Goal: Task Accomplishment & Management: Manage account settings

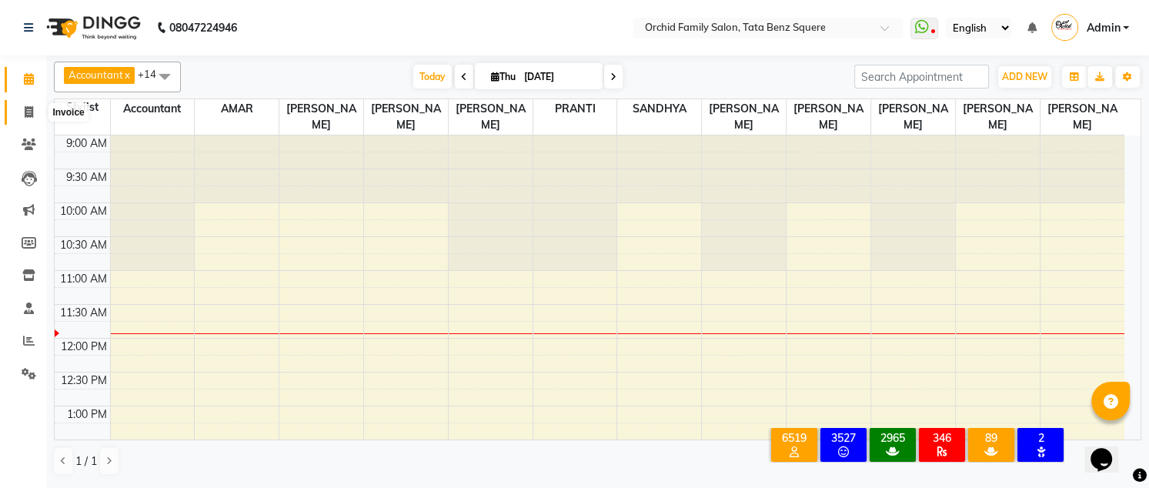
drag, startPoint x: 22, startPoint y: 108, endPoint x: 20, endPoint y: 194, distance: 86.2
click at [22, 108] on span at bounding box center [28, 113] width 27 height 18
select select "service"
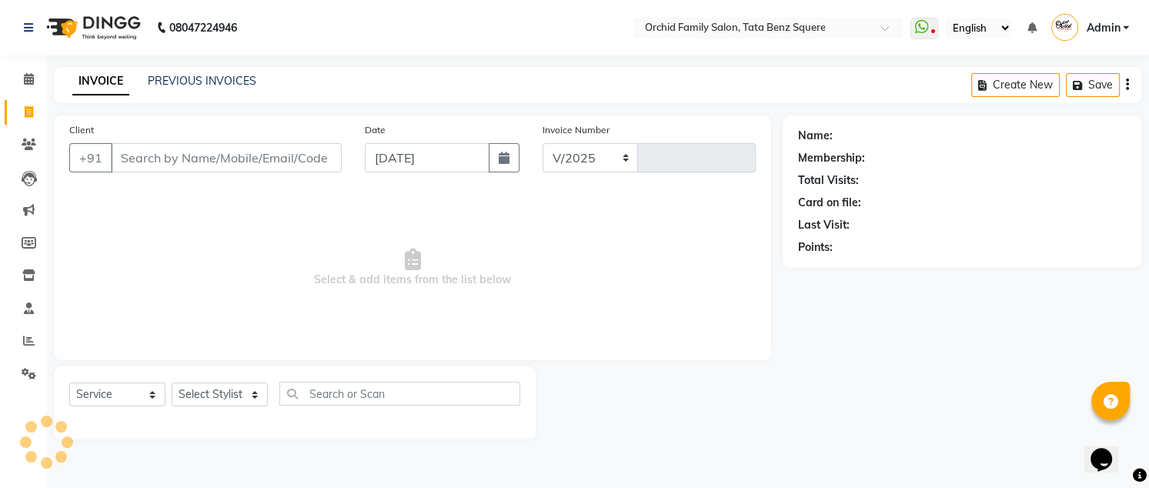
select select "107"
type input "2257"
click at [25, 306] on icon at bounding box center [29, 309] width 10 height 12
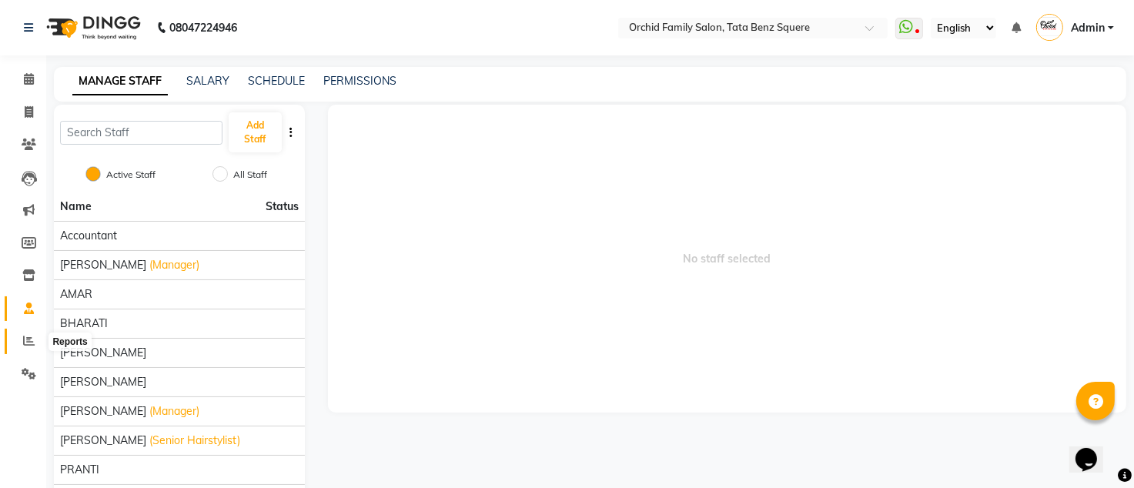
click at [30, 342] on icon at bounding box center [29, 341] width 12 height 12
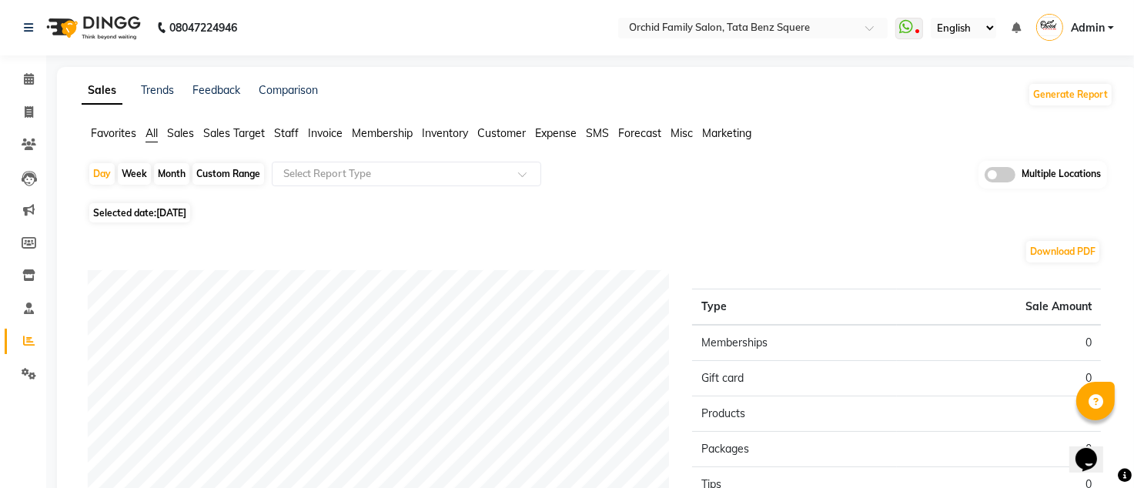
click at [286, 124] on div "Sales Trends Feedback Comparison Generate Report Favorites All Sales Sales Targ…" at bounding box center [597, 406] width 1081 height 678
click at [285, 133] on span "Staff" at bounding box center [286, 133] width 25 height 14
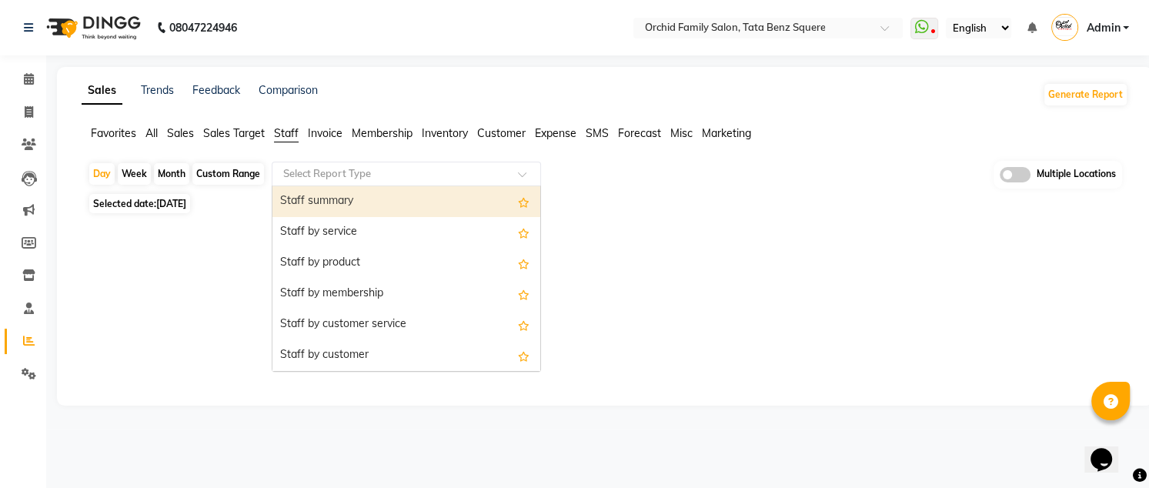
click at [315, 172] on input "text" at bounding box center [391, 173] width 222 height 15
click at [302, 200] on div "Staff summary" at bounding box center [407, 201] width 268 height 31
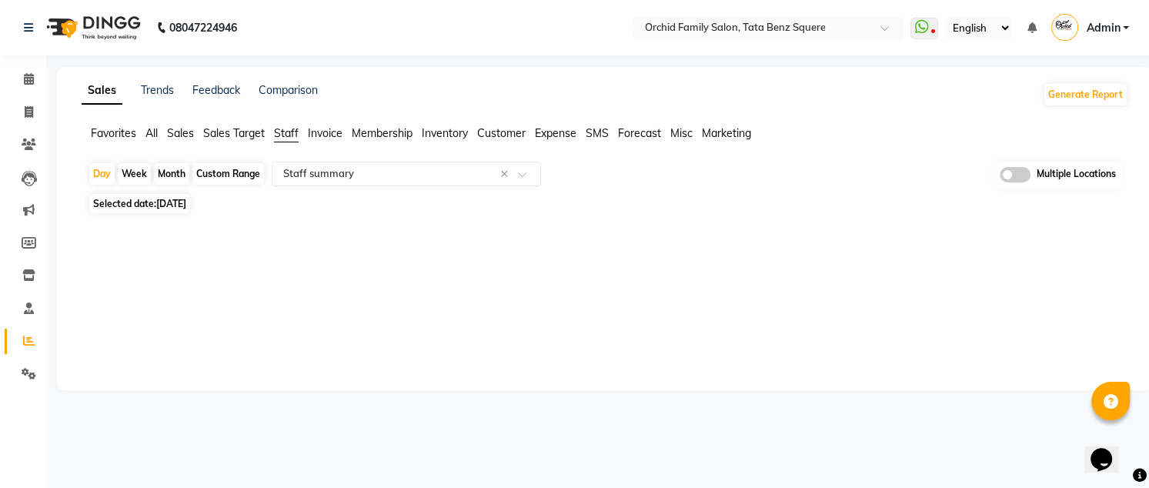
click at [186, 202] on span "[DATE]" at bounding box center [171, 204] width 30 height 12
select select "9"
select select "2025"
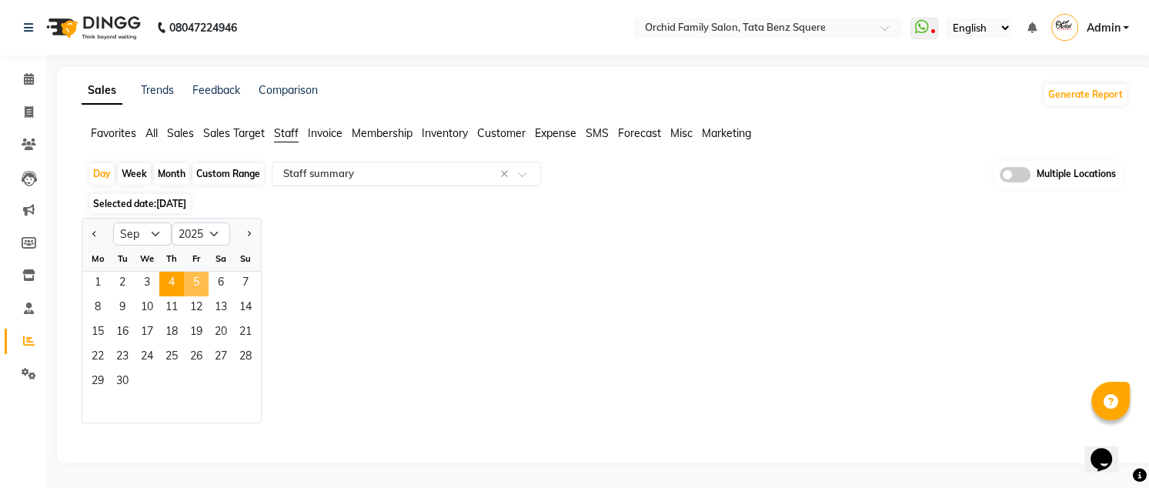
click at [202, 279] on span "5" at bounding box center [196, 284] width 25 height 25
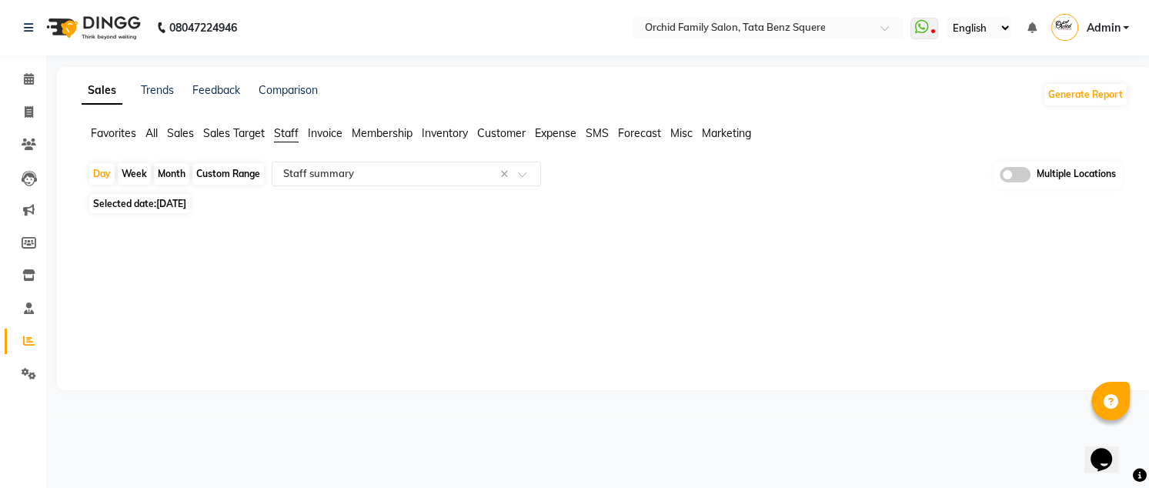
click at [202, 276] on div "Sales Trends Feedback Comparison Generate Report Favorites All Sales Sales Targ…" at bounding box center [605, 228] width 1096 height 323
click at [190, 196] on span "Selected date: 05-09-2025" at bounding box center [139, 203] width 101 height 19
select select "9"
select select "2025"
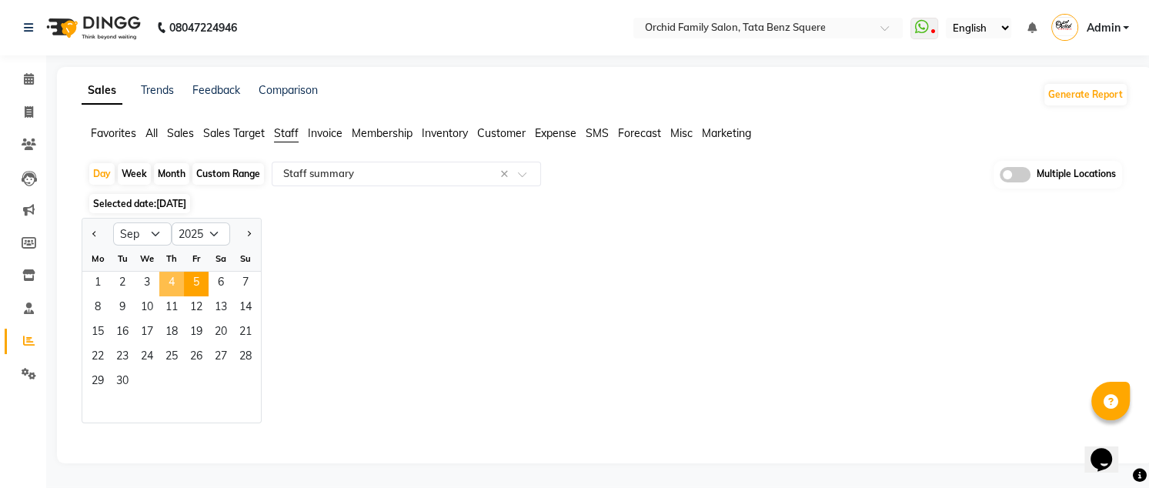
click at [162, 282] on span "4" at bounding box center [171, 284] width 25 height 25
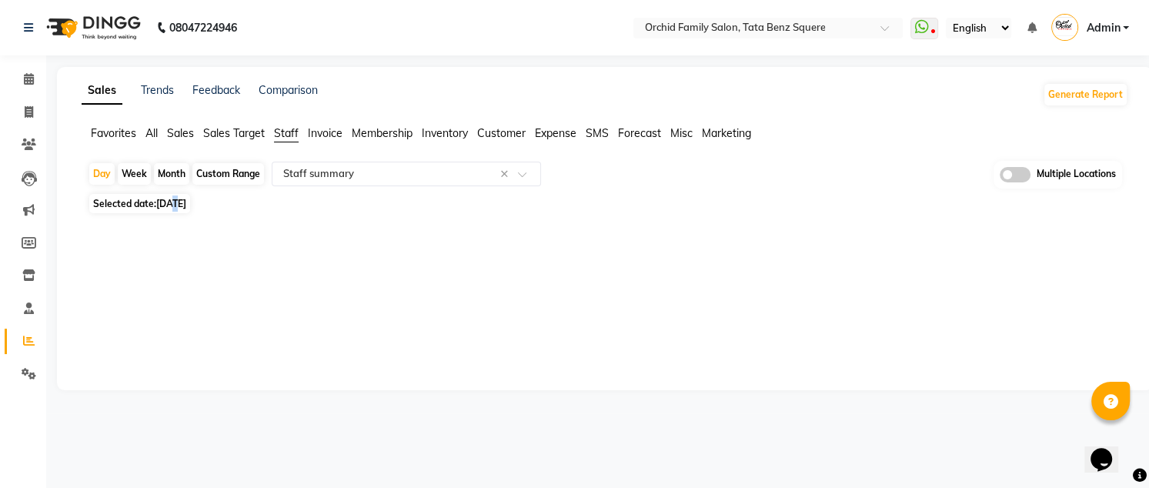
drag, startPoint x: 171, startPoint y: 198, endPoint x: 176, endPoint y: 209, distance: 12.4
click at [176, 209] on span "Selected date: 04-09-2025" at bounding box center [139, 203] width 101 height 19
select select "9"
select select "2025"
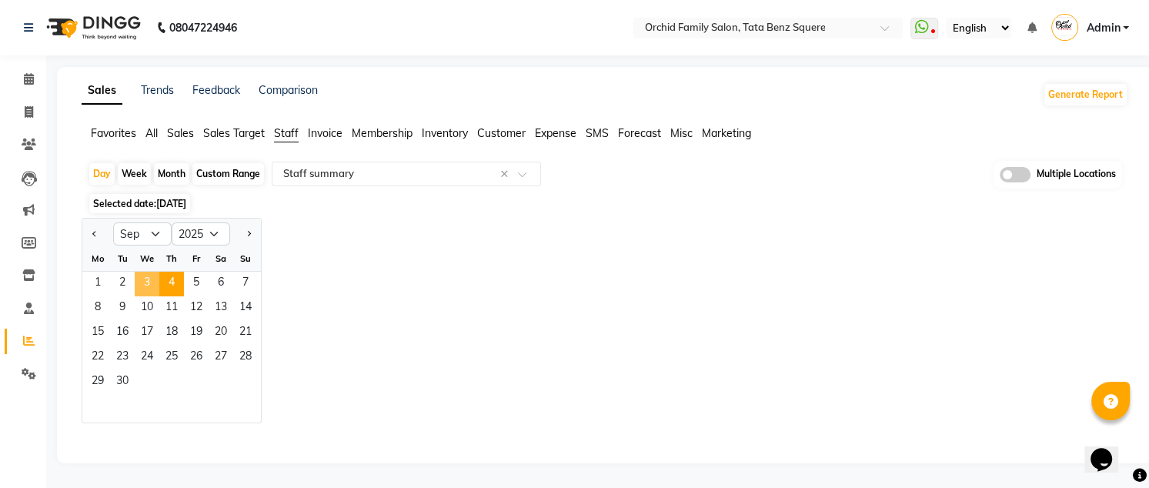
click at [141, 279] on span "3" at bounding box center [147, 284] width 25 height 25
select select "full_report"
select select "csv"
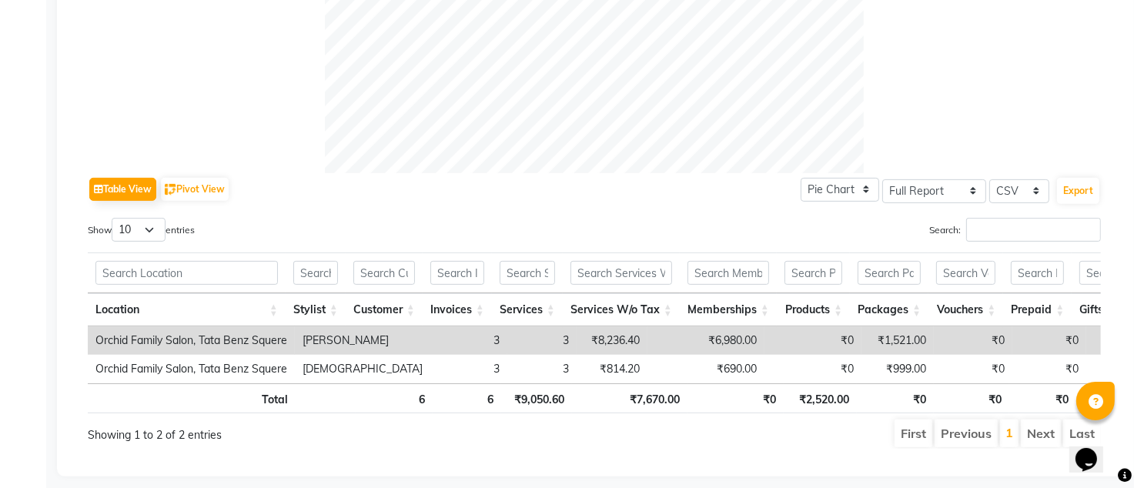
scroll to position [616, 0]
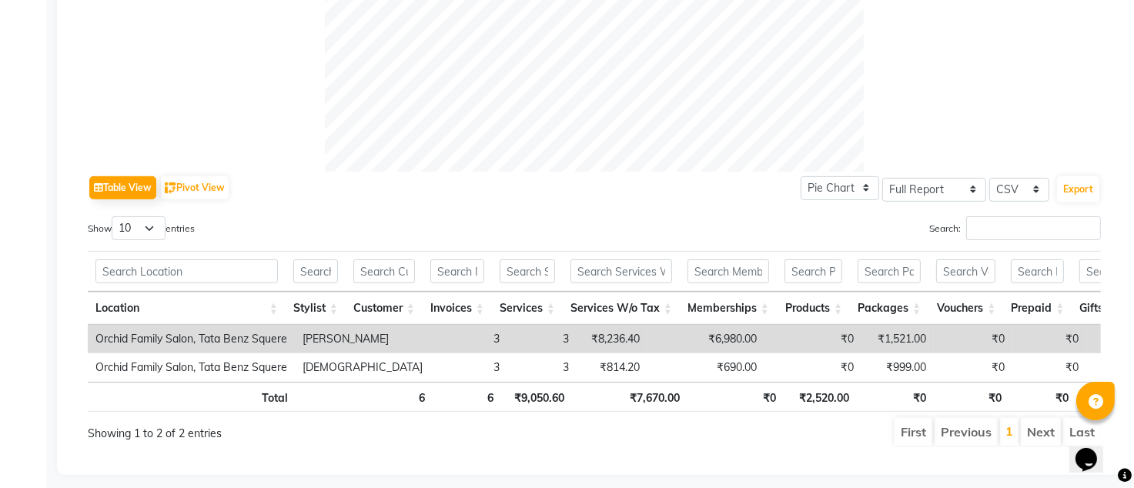
drag, startPoint x: 483, startPoint y: 235, endPoint x: 473, endPoint y: 249, distance: 17.1
click at [473, 253] on th at bounding box center [457, 271] width 69 height 41
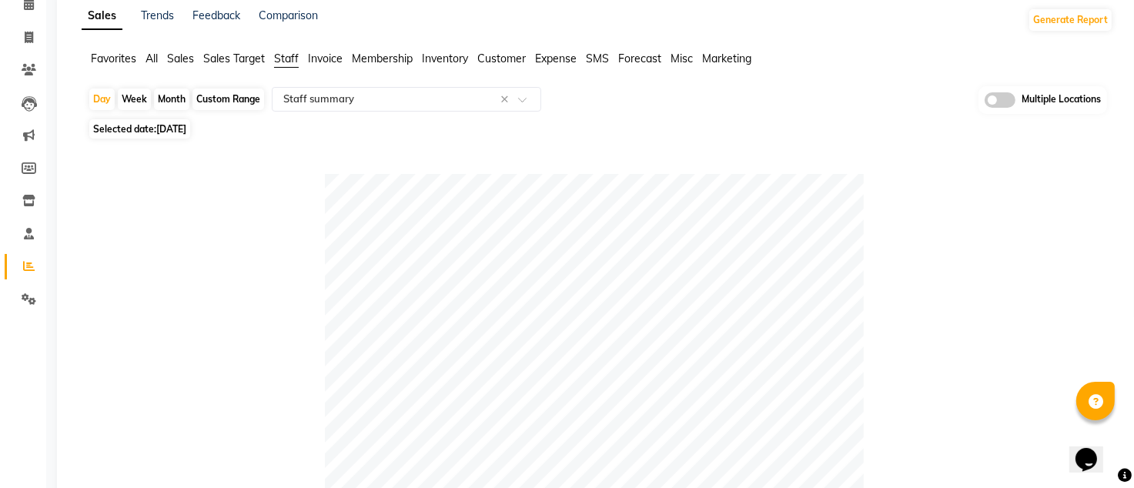
scroll to position [0, 0]
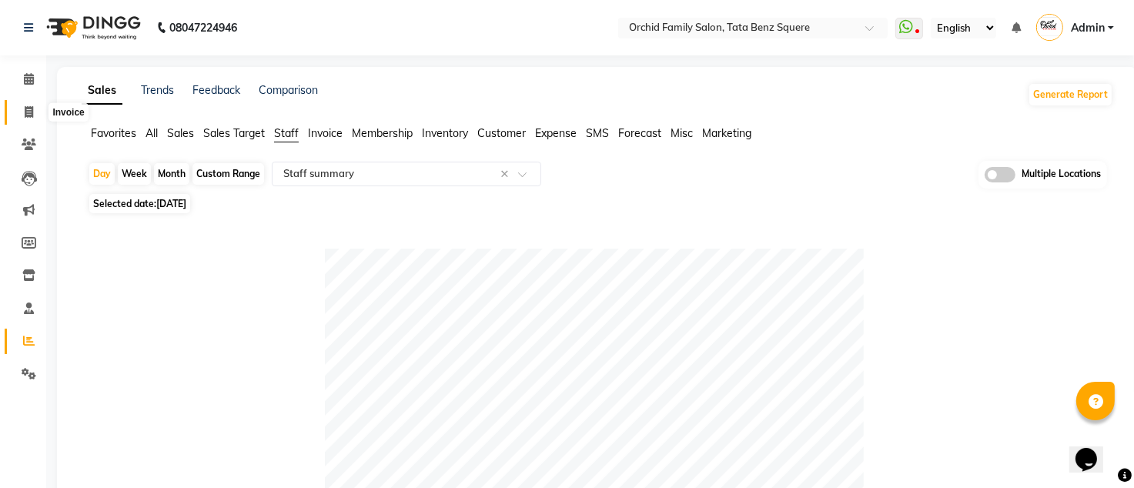
click at [29, 109] on icon at bounding box center [29, 112] width 8 height 12
select select "service"
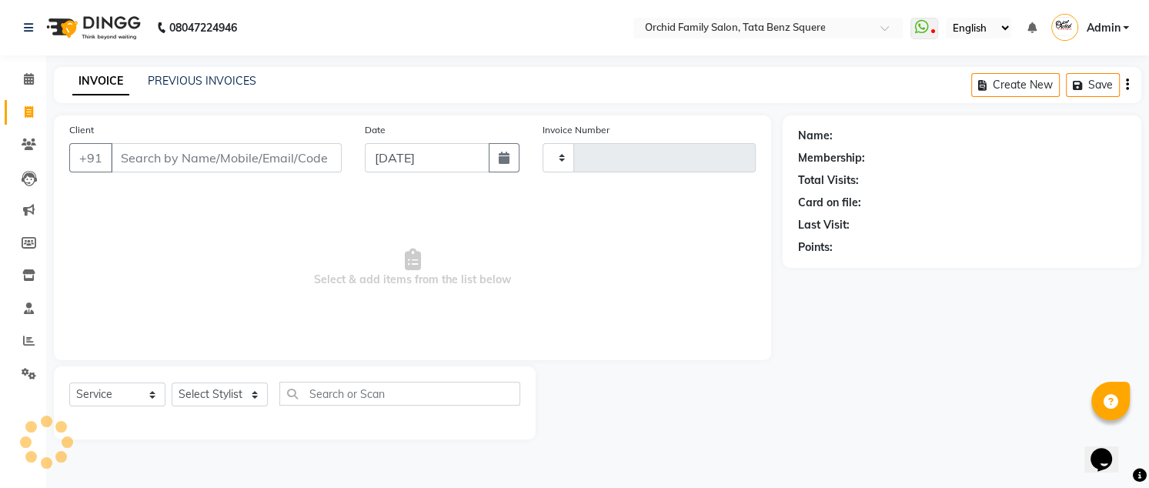
type input "2257"
select select "107"
click at [228, 394] on select "Select Stylist Accountant [PERSON_NAME] [PERSON_NAME] [PERSON_NAME] [PERSON_NAM…" at bounding box center [220, 395] width 96 height 24
select select "11441"
click at [172, 383] on select "Select Stylist Accountant [PERSON_NAME] [PERSON_NAME] [PERSON_NAME] [PERSON_NAM…" at bounding box center [220, 395] width 96 height 24
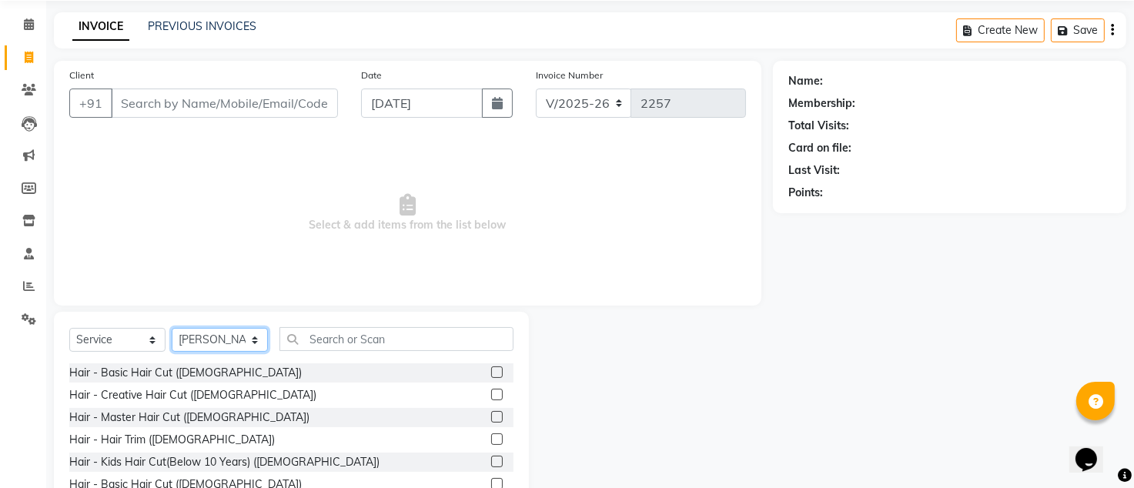
scroll to position [128, 0]
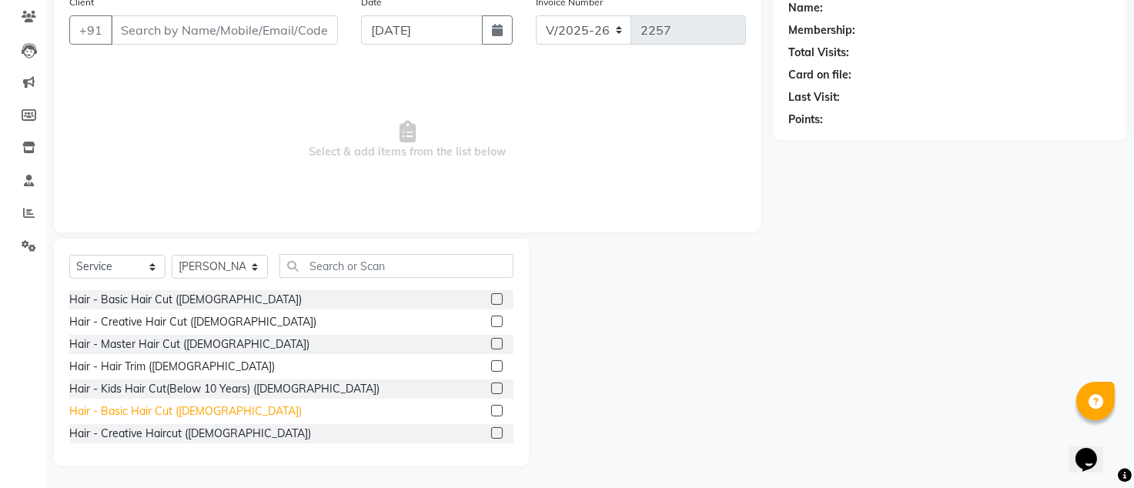
click at [142, 413] on div "Hair - Basic Hair Cut ([DEMOGRAPHIC_DATA])" at bounding box center [185, 411] width 232 height 16
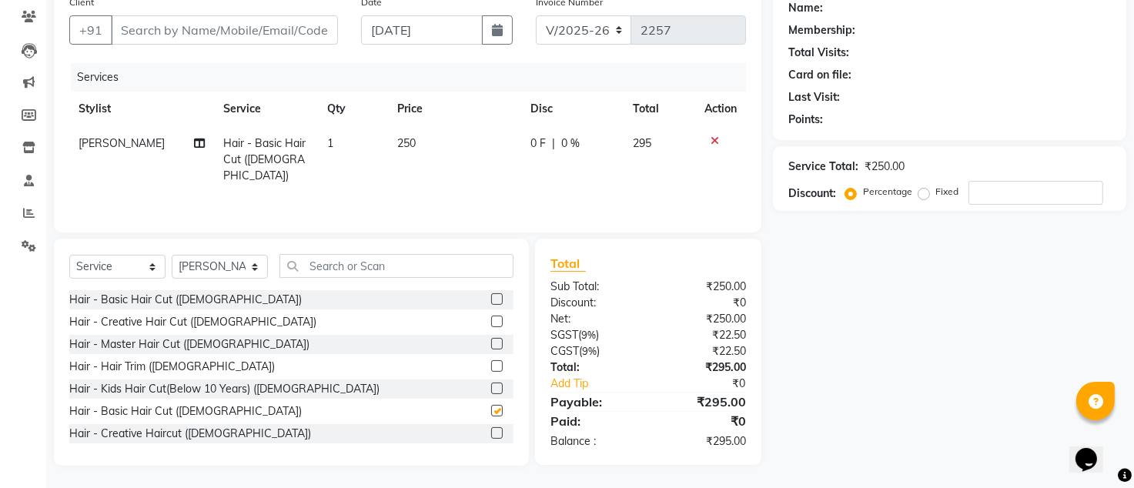
checkbox input "false"
click at [391, 269] on input "text" at bounding box center [396, 266] width 234 height 24
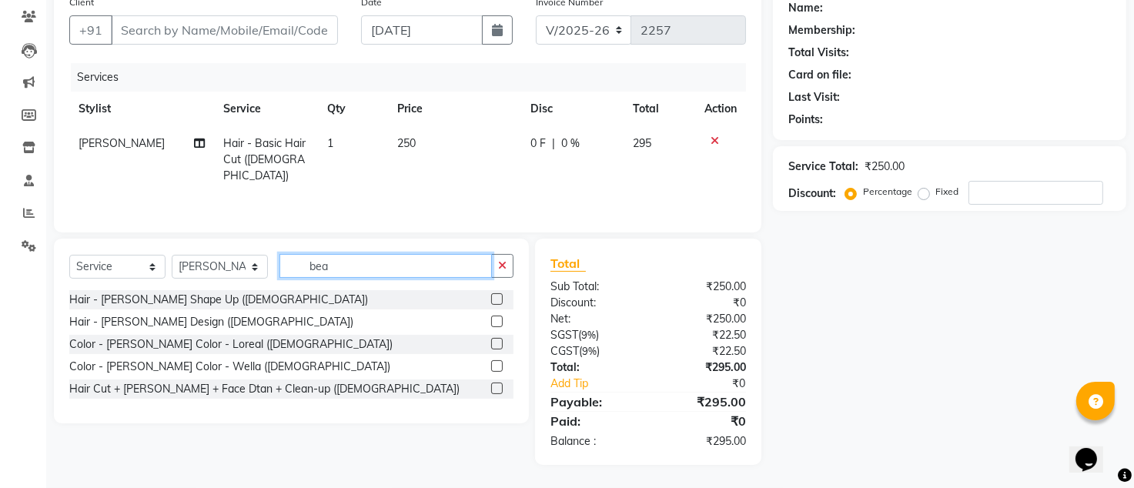
scroll to position [127, 0]
type input "beard"
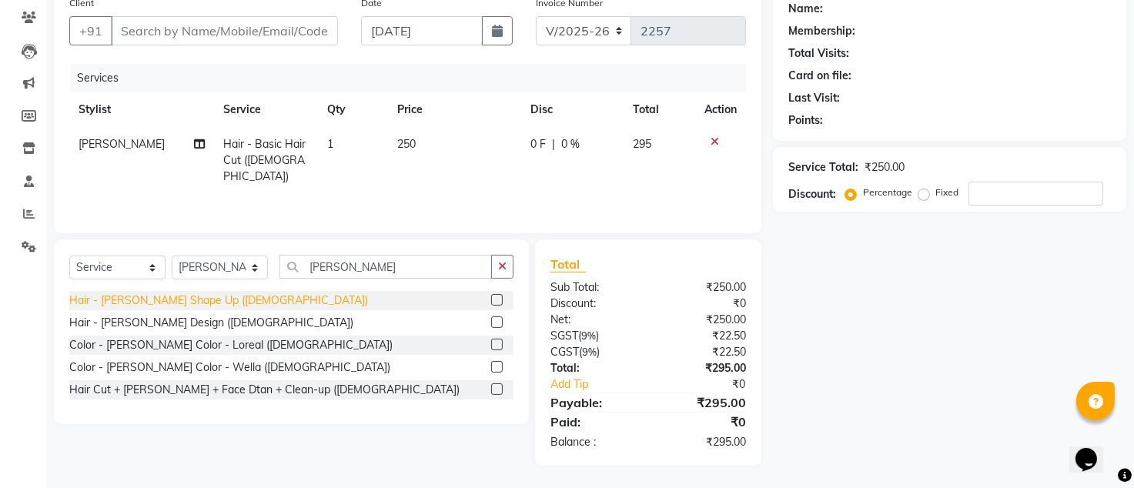
click at [134, 295] on div "Hair - [PERSON_NAME] Shape Up ([DEMOGRAPHIC_DATA])" at bounding box center [218, 301] width 299 height 16
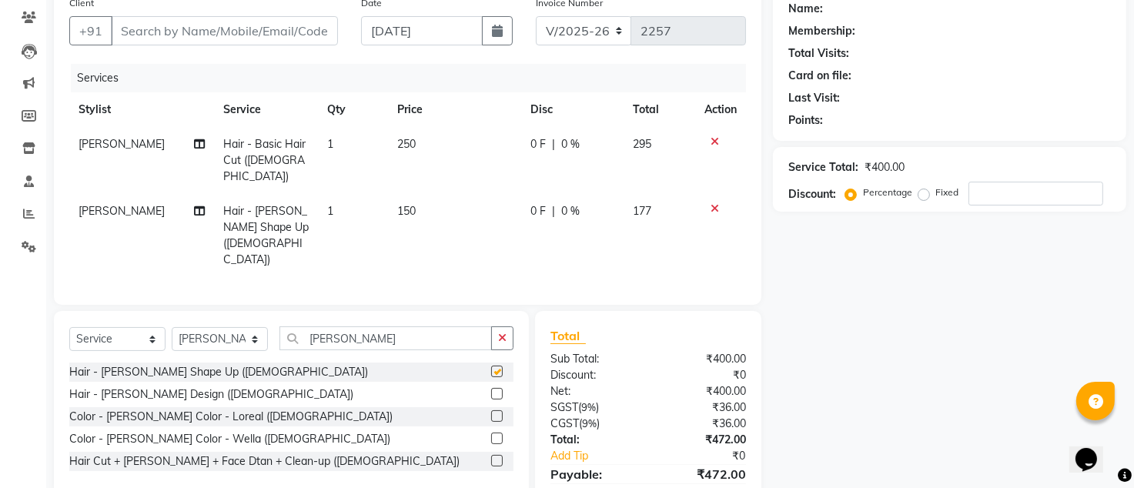
checkbox input "false"
click at [189, 431] on div "Color - Beard Color - Wella (Male)" at bounding box center [229, 439] width 321 height 16
checkbox input "false"
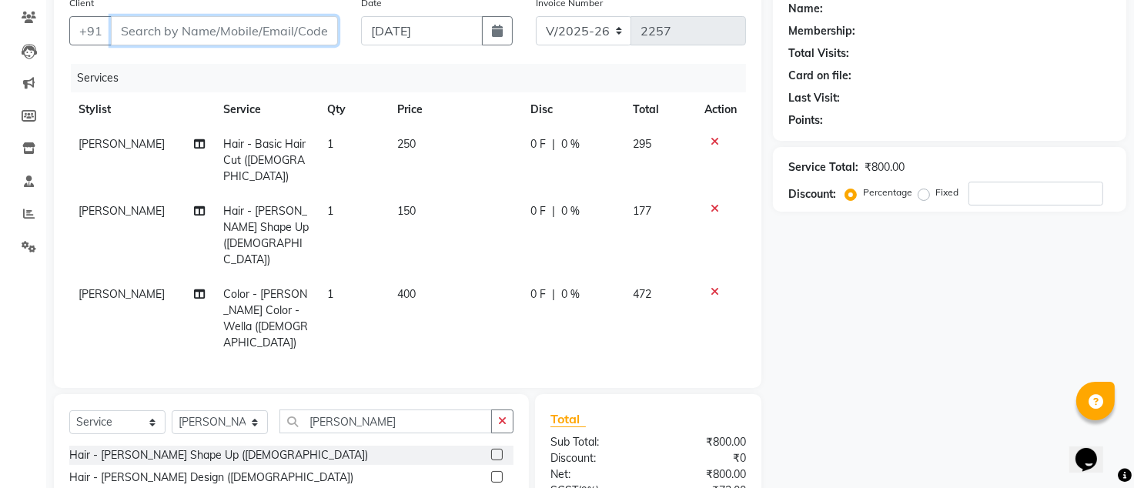
click at [274, 38] on input "Client" at bounding box center [224, 30] width 227 height 29
type input "7"
type input "0"
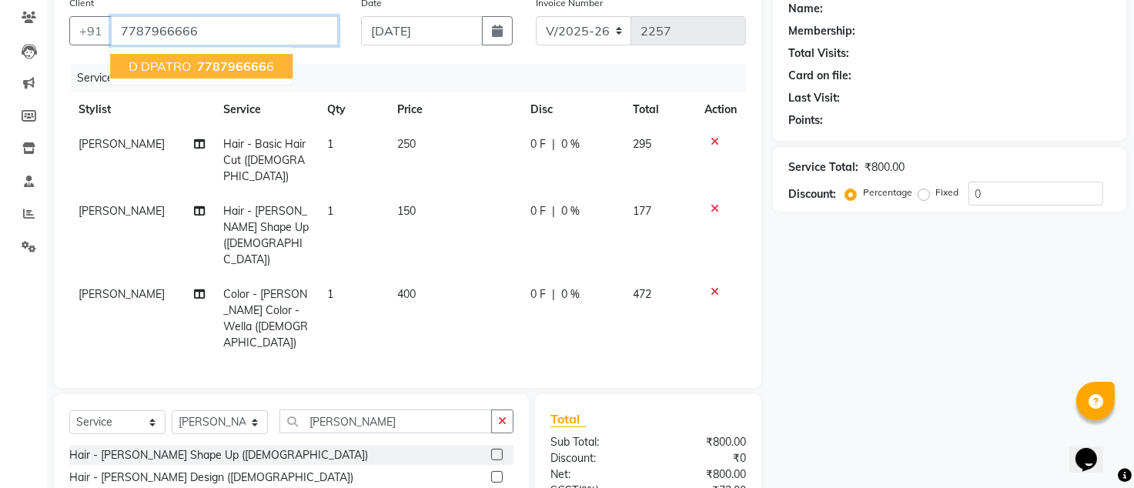
type input "7787966666"
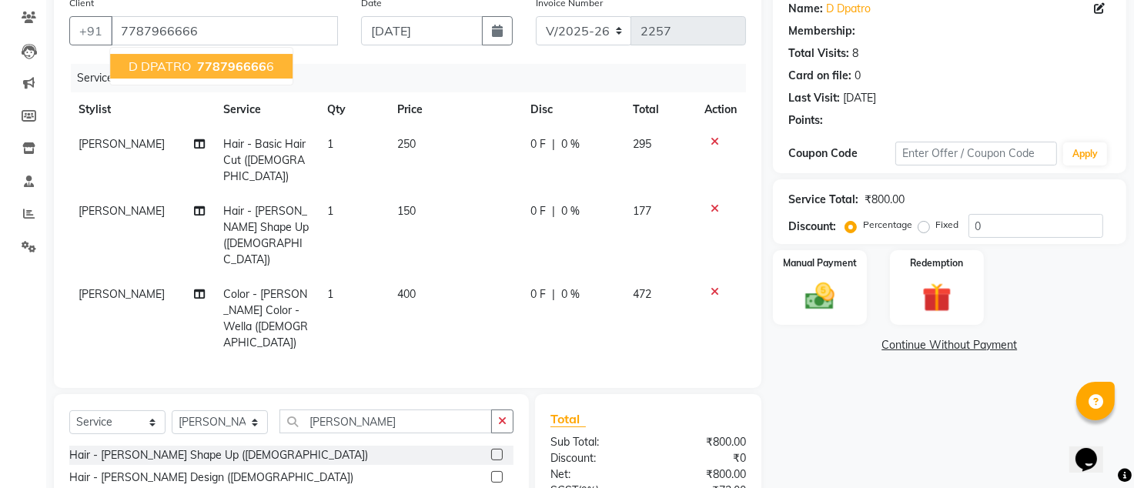
select select "1: Object"
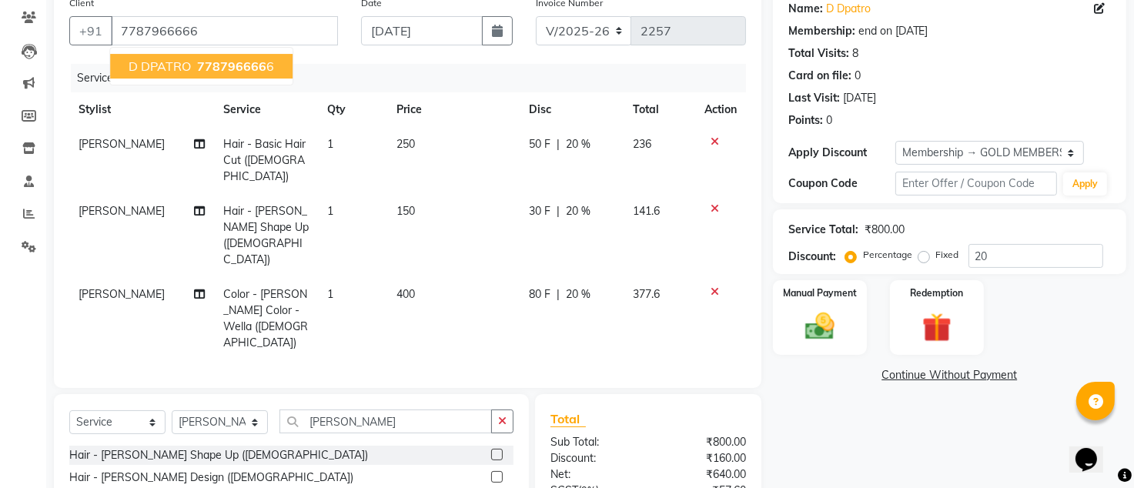
click at [224, 65] on span "778796666" at bounding box center [231, 66] width 69 height 15
type input "0"
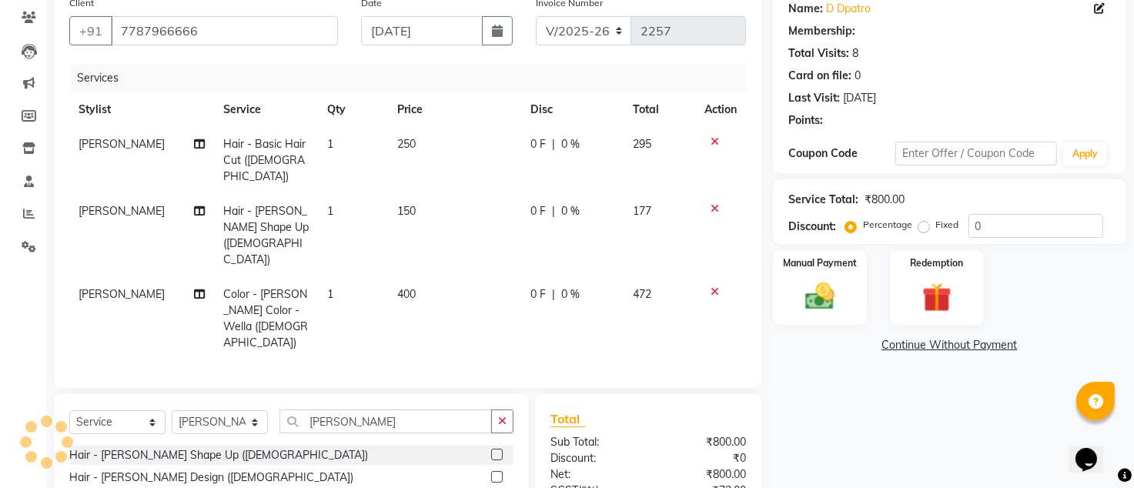
select select "1: Object"
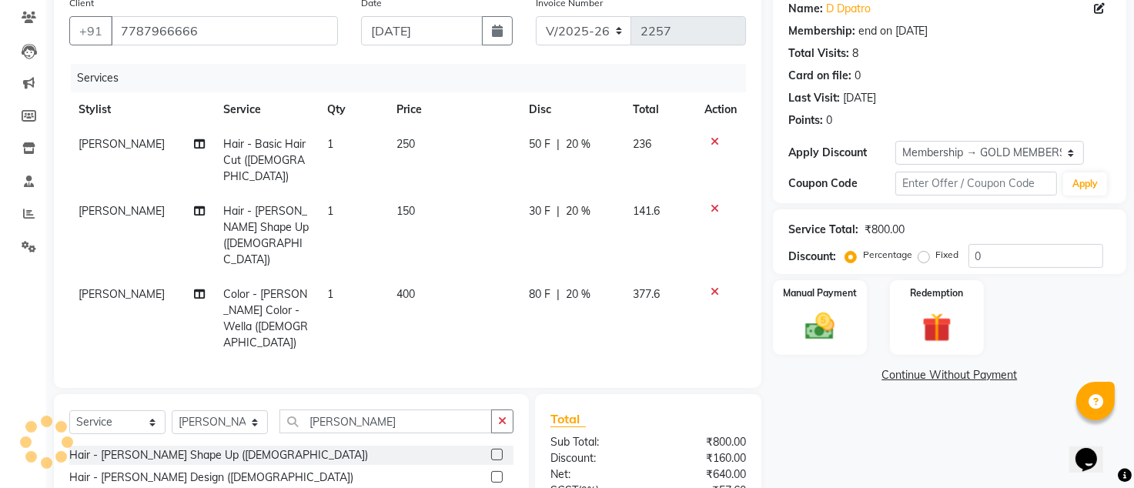
type input "20"
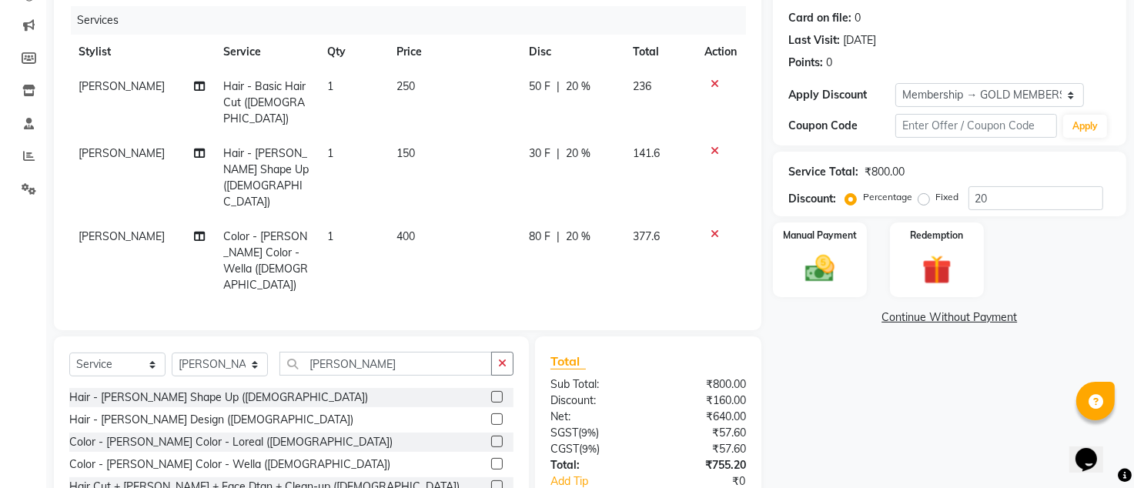
scroll to position [216, 0]
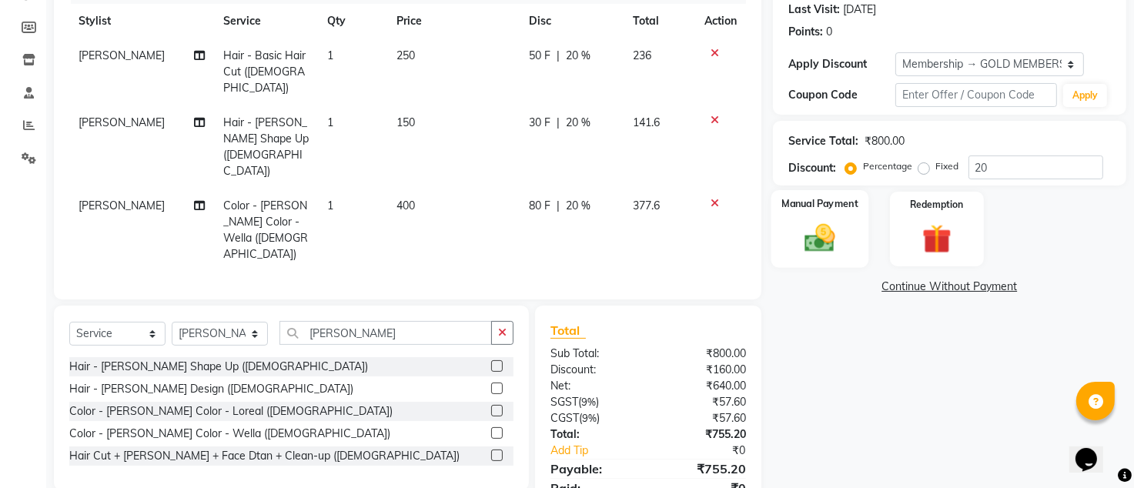
click at [820, 248] on img at bounding box center [819, 238] width 49 height 35
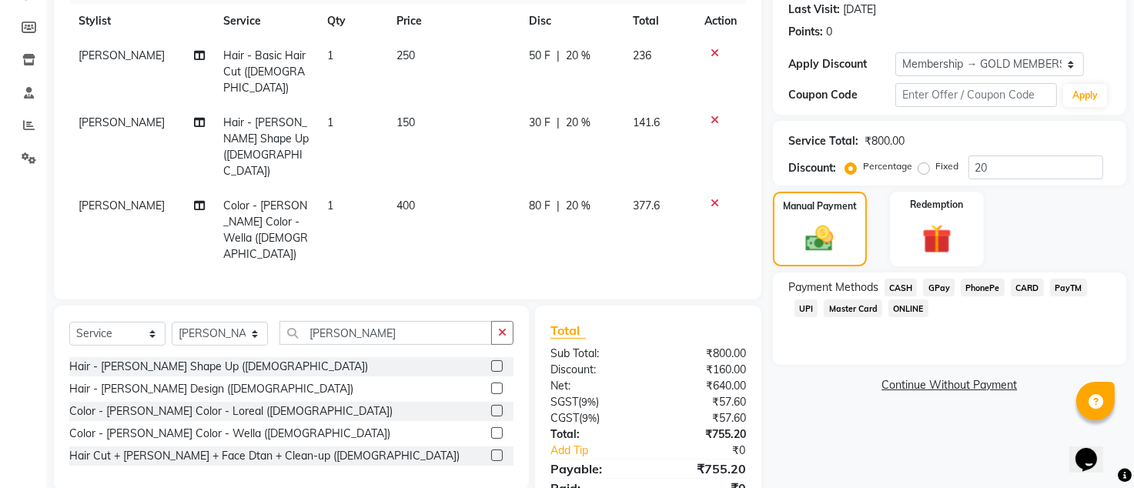
click at [907, 286] on span "CASH" at bounding box center [900, 288] width 33 height 18
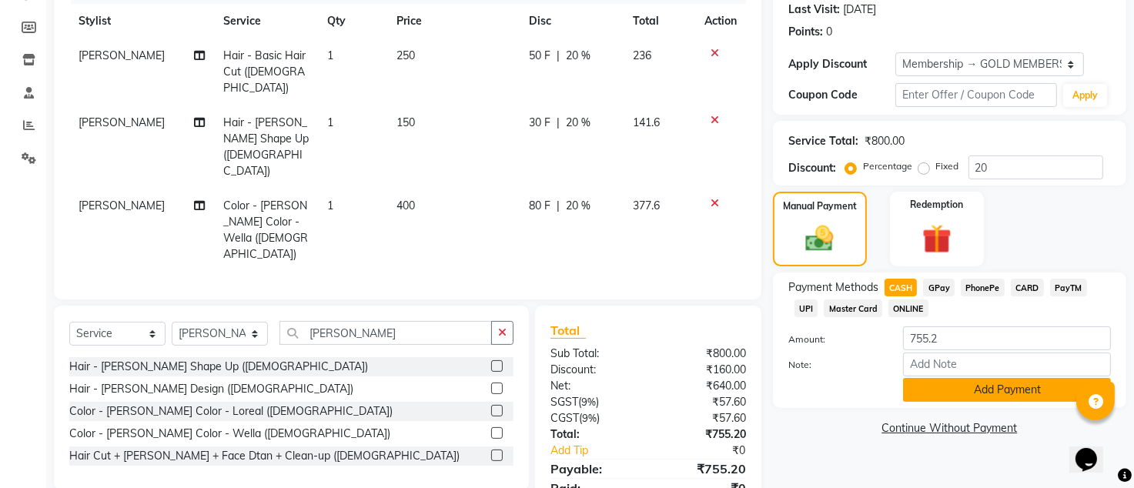
click at [932, 386] on button "Add Payment" at bounding box center [1007, 390] width 208 height 24
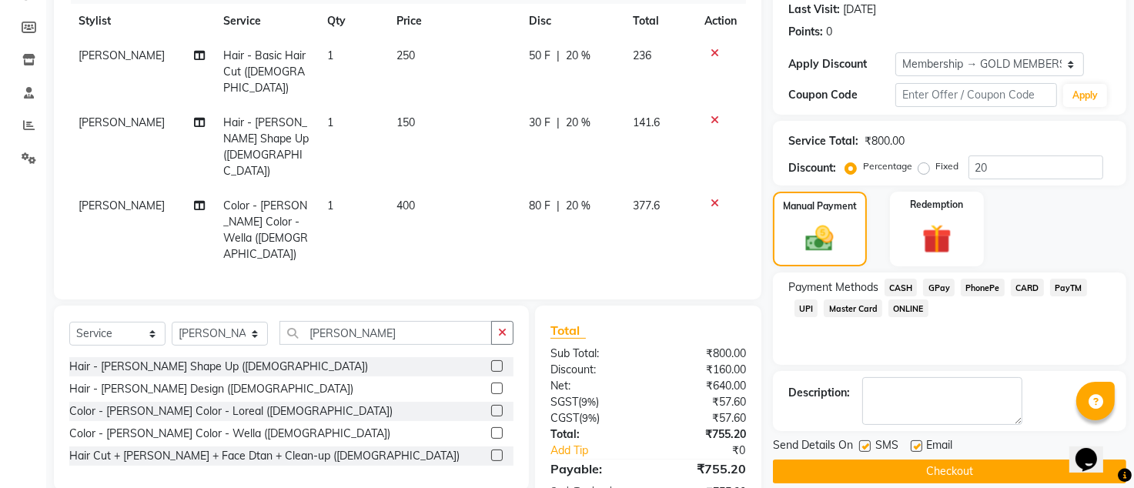
scroll to position [270, 0]
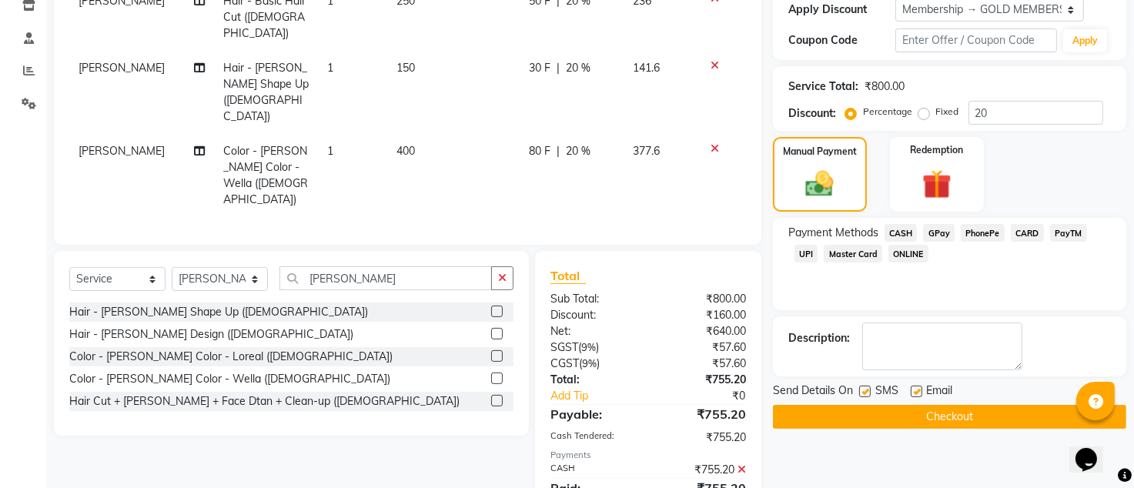
click at [870, 409] on button "Checkout" at bounding box center [949, 417] width 353 height 24
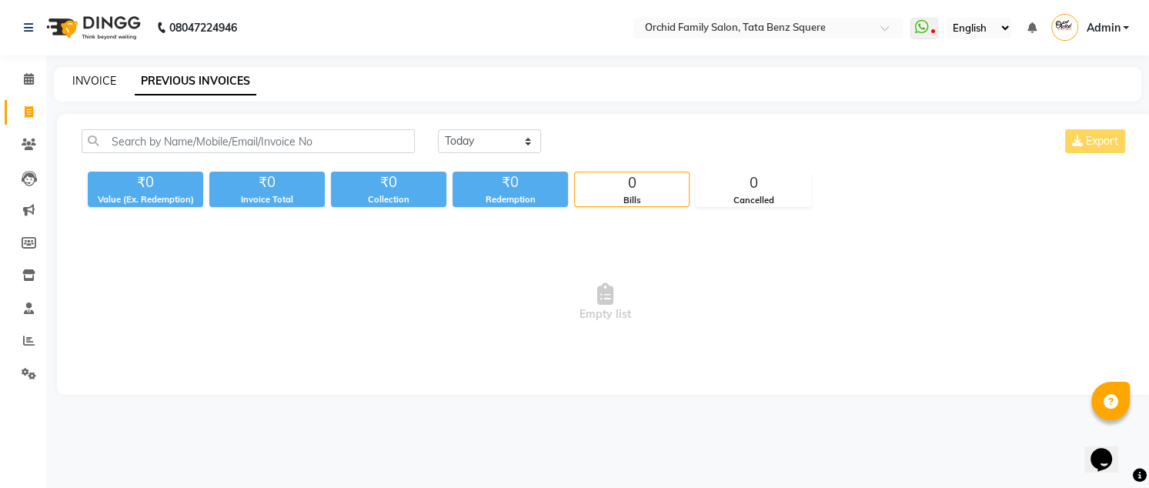
click at [97, 75] on link "INVOICE" at bounding box center [94, 81] width 44 height 14
select select "107"
select select "service"
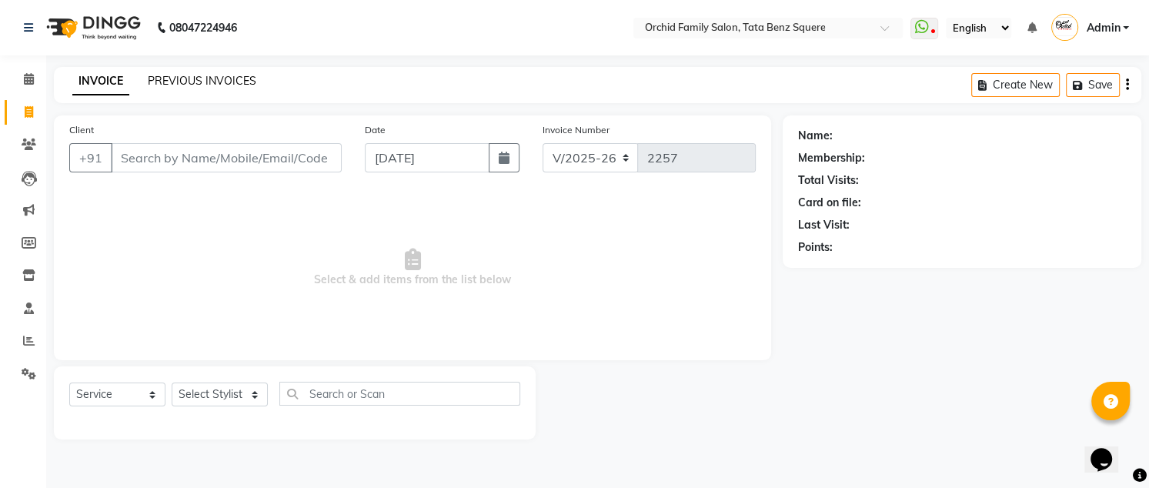
click at [235, 83] on link "PREVIOUS INVOICES" at bounding box center [202, 81] width 109 height 14
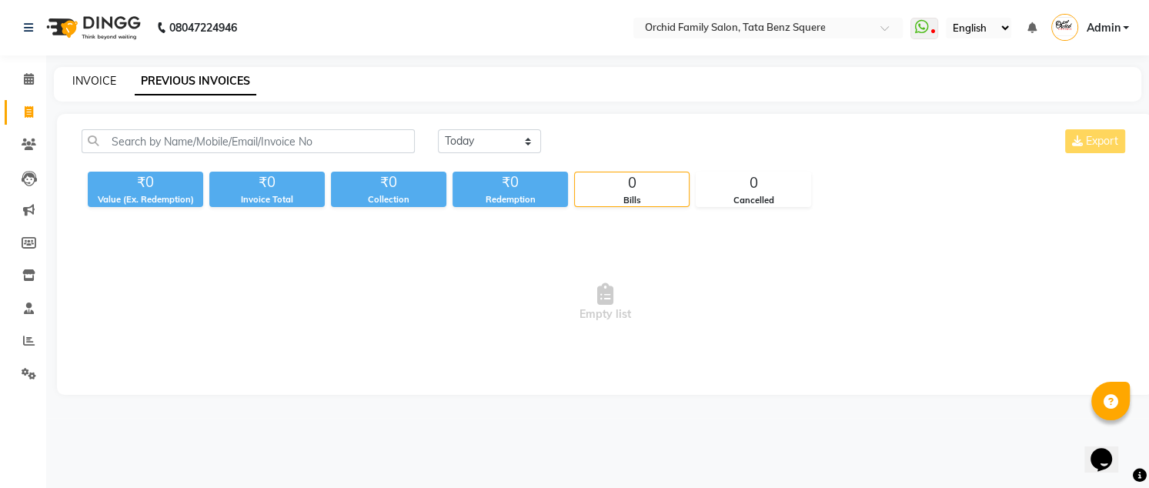
click at [95, 79] on link "INVOICE" at bounding box center [94, 81] width 44 height 14
select select "service"
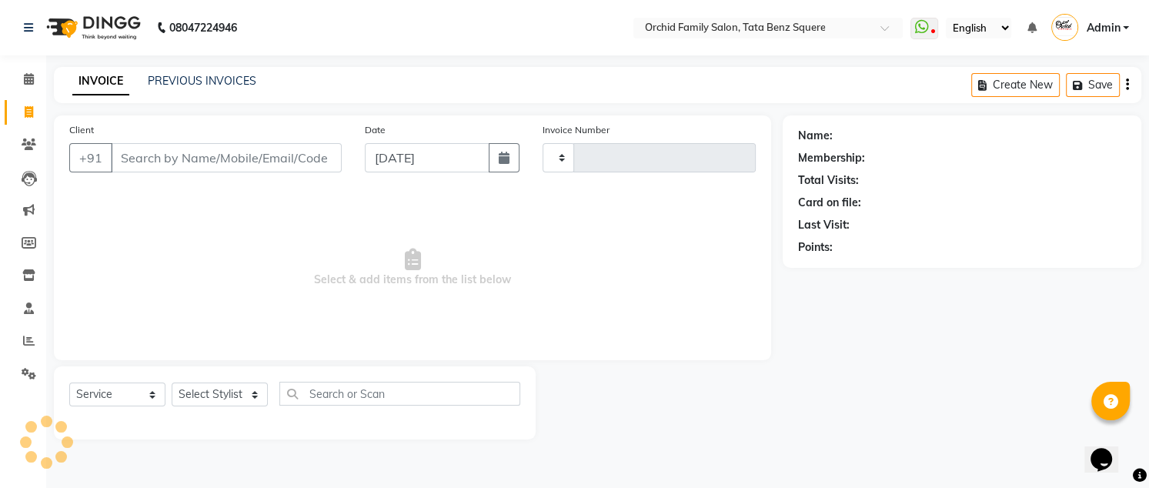
type input "2257"
select select "107"
click at [201, 79] on link "PREVIOUS INVOICES" at bounding box center [202, 81] width 109 height 14
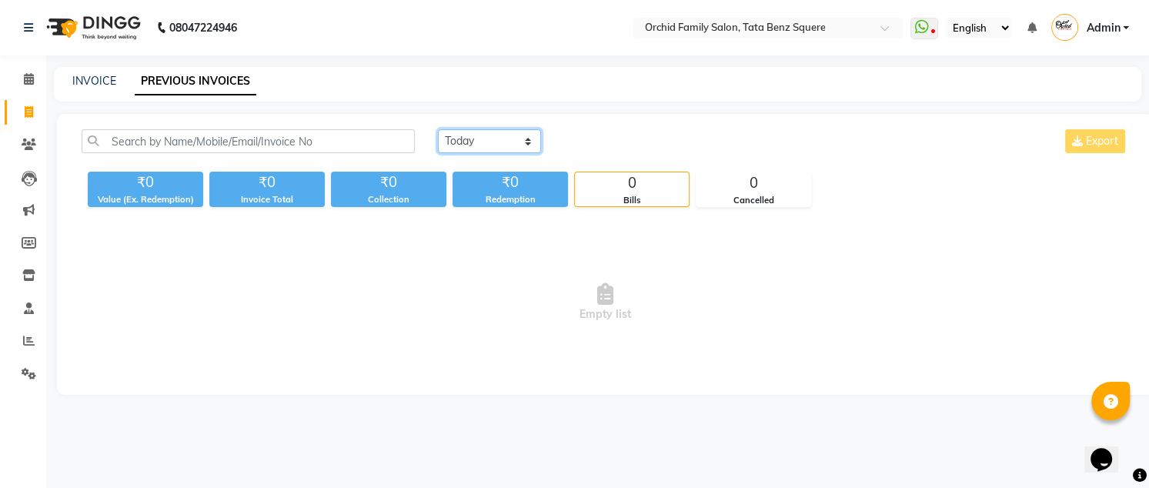
click at [456, 149] on select "Today Yesterday Custom Range" at bounding box center [489, 141] width 103 height 24
select select "range"
click at [438, 129] on select "Today Yesterday Custom Range" at bounding box center [489, 141] width 103 height 24
click at [656, 147] on input "[DATE]" at bounding box center [615, 142] width 108 height 22
select select "9"
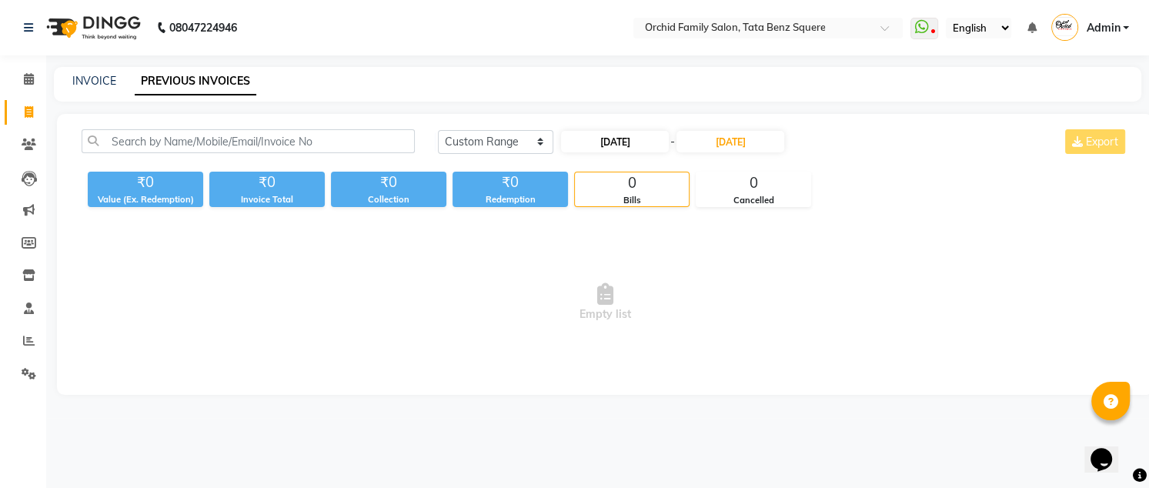
select select "2025"
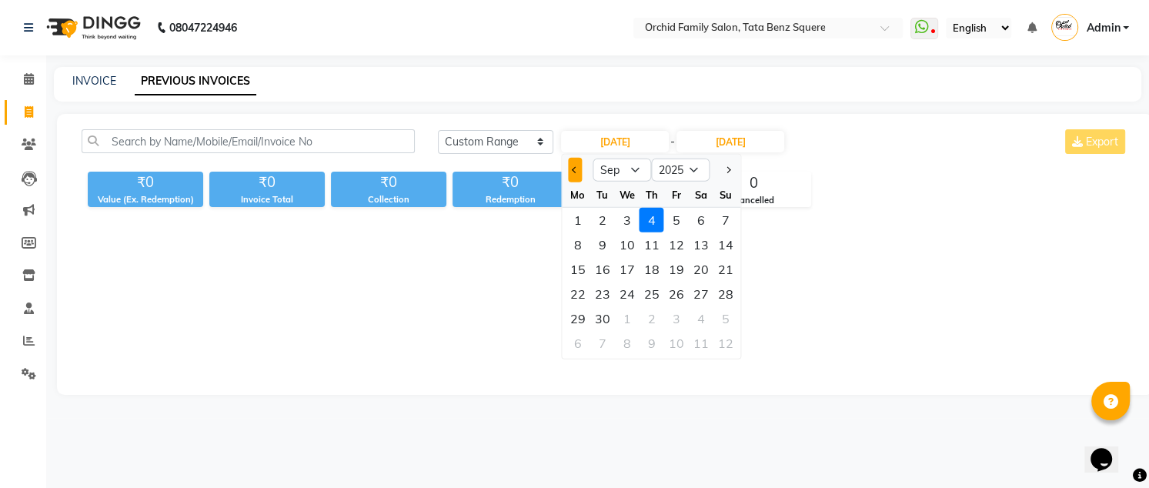
click at [577, 171] on button "Previous month" at bounding box center [575, 170] width 13 height 25
select select "8"
click at [815, 95] on div "INVOICE PREVIOUS INVOICES" at bounding box center [598, 84] width 1088 height 35
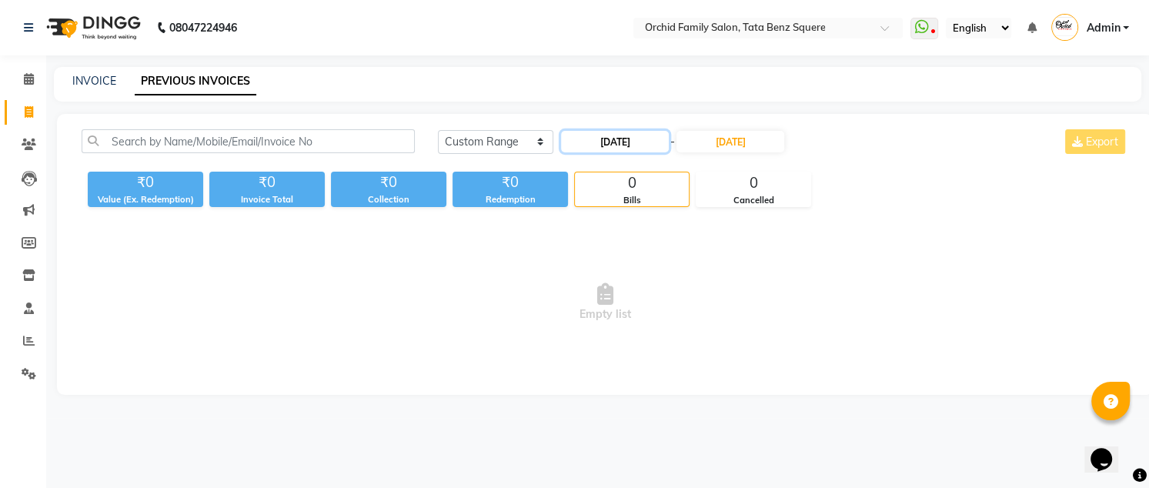
click at [614, 140] on input "[DATE]" at bounding box center [615, 142] width 108 height 22
select select "9"
select select "2025"
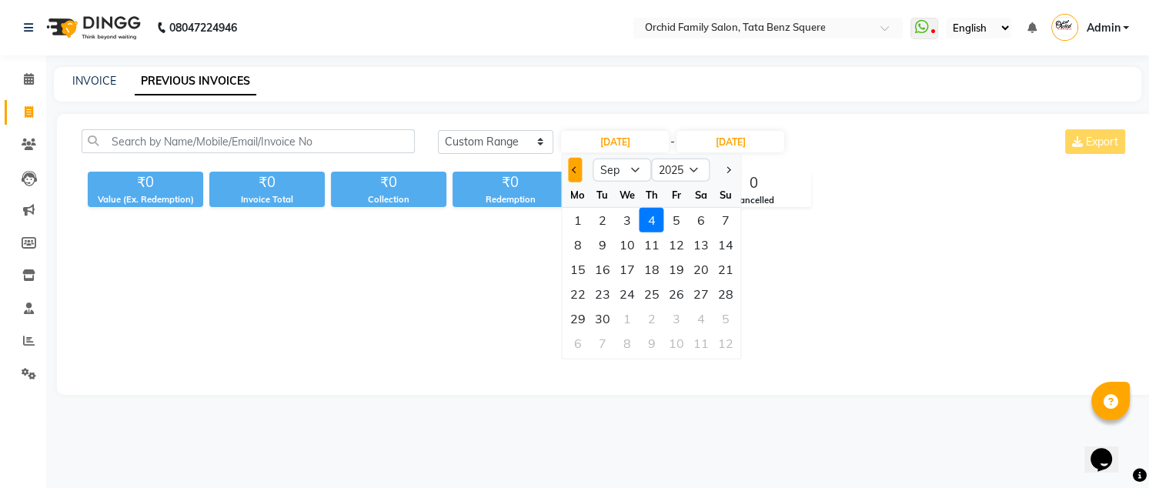
click at [579, 170] on button "Previous month" at bounding box center [575, 170] width 13 height 25
select select "8"
click at [892, 174] on div "₹0 Value (Ex. Redemption) ₹0 Invoice Total ₹0 Collection ₹0 Redemption 0 Bills …" at bounding box center [605, 187] width 1047 height 42
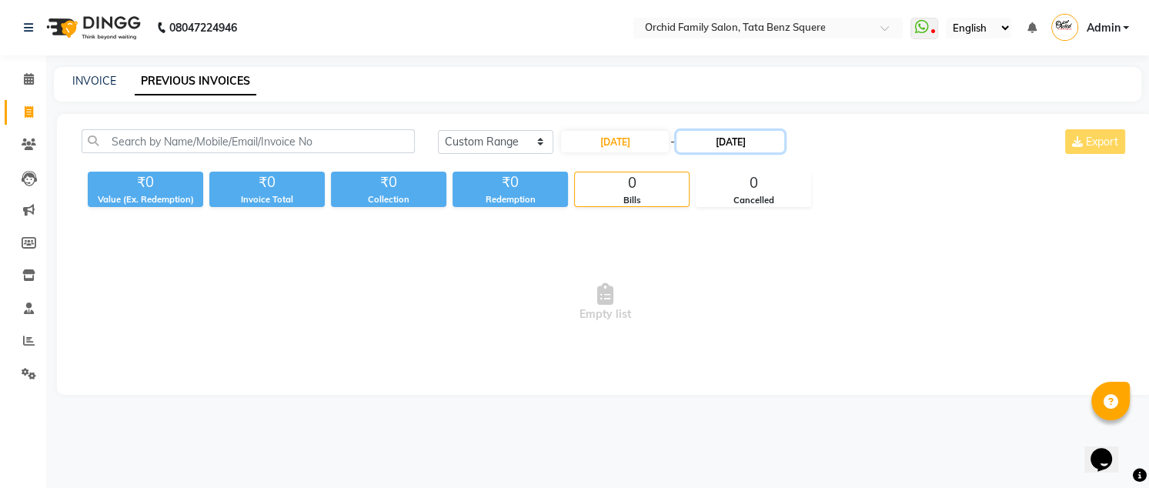
click at [769, 143] on input "[DATE]" at bounding box center [731, 142] width 108 height 22
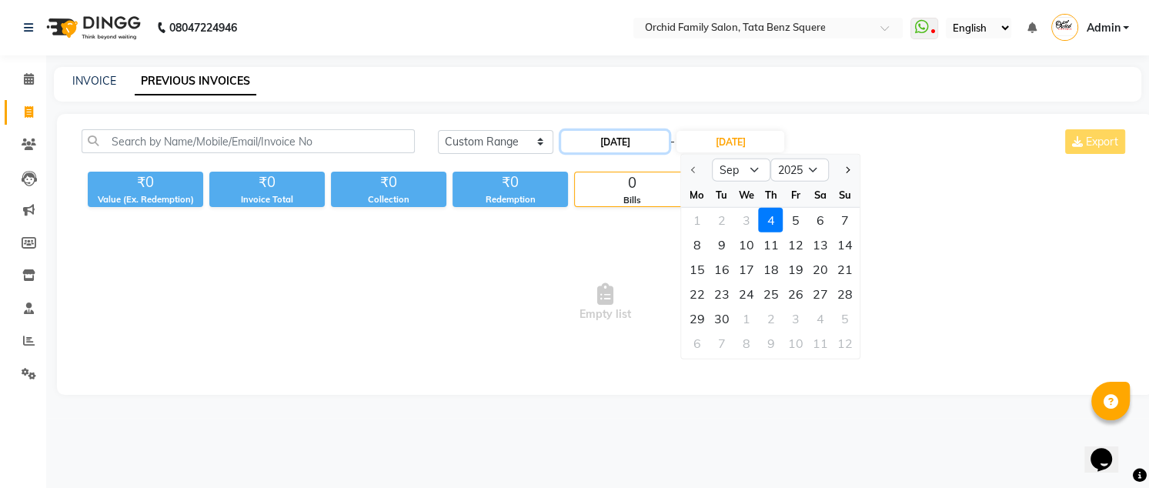
click at [634, 141] on input "[DATE]" at bounding box center [615, 142] width 108 height 22
select select "9"
select select "2025"
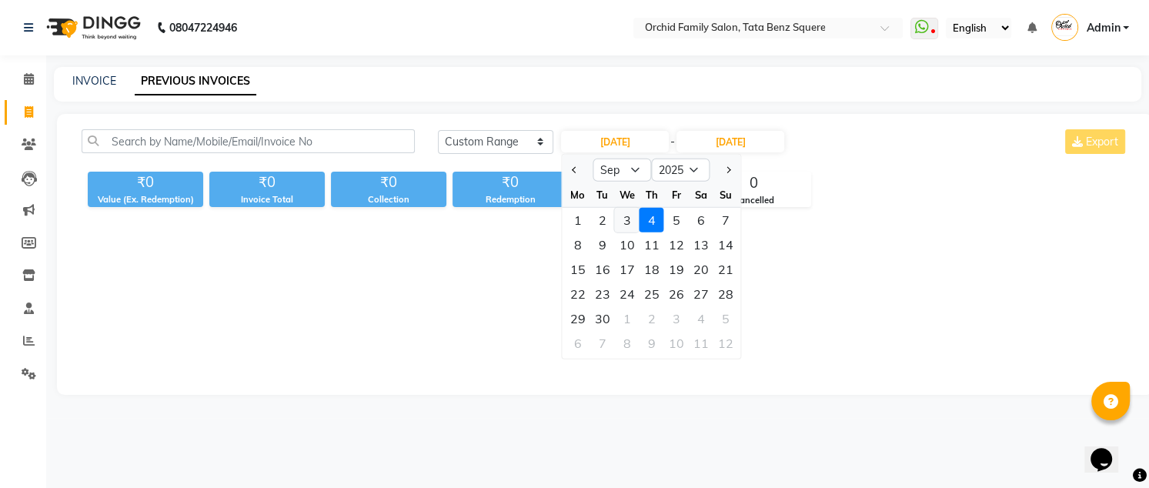
click at [627, 226] on div "3" at bounding box center [627, 220] width 25 height 25
type input "[DATE]"
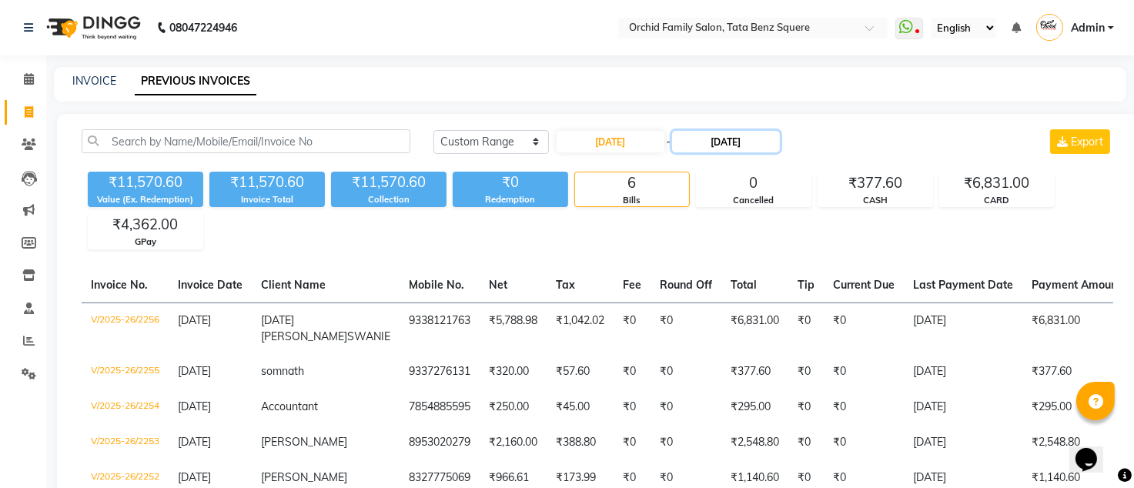
click at [738, 137] on input "[DATE]" at bounding box center [726, 142] width 108 height 22
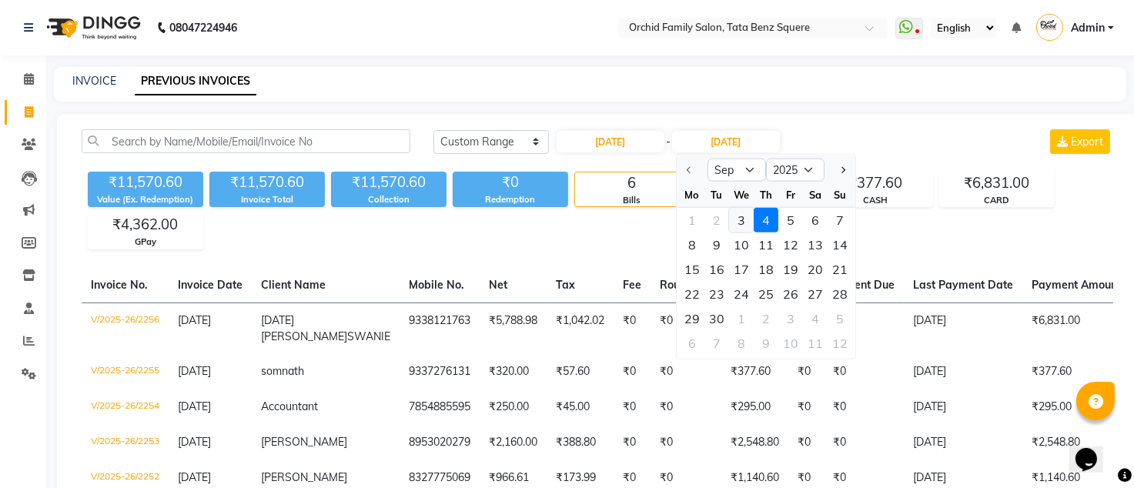
click at [740, 222] on div "3" at bounding box center [741, 220] width 25 height 25
type input "[DATE]"
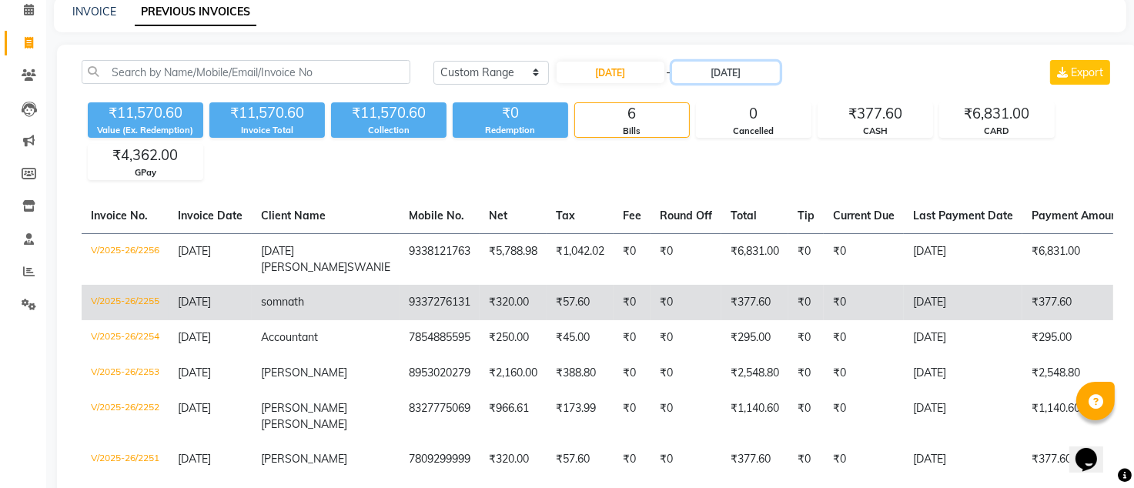
scroll to position [155, 0]
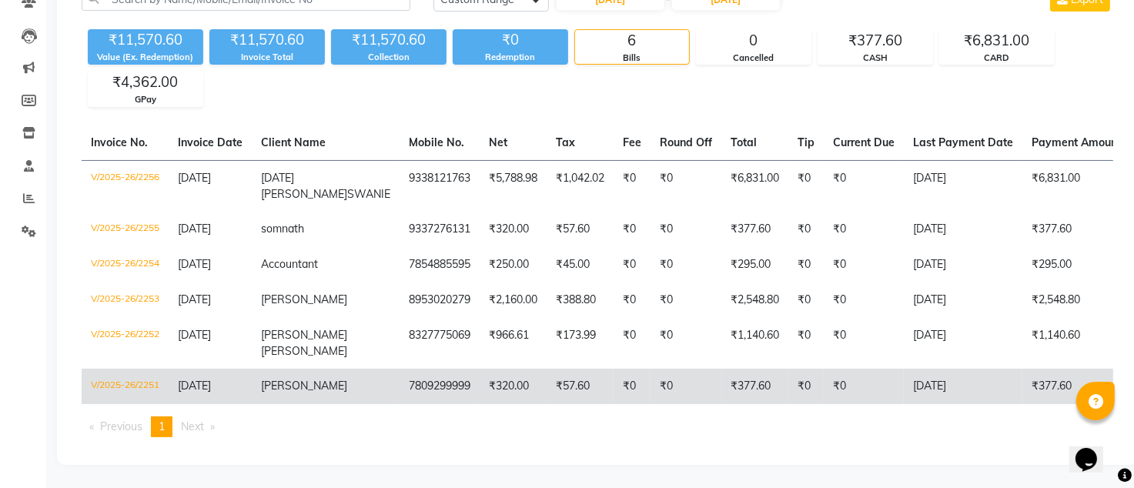
click at [828, 379] on td "₹0" at bounding box center [864, 386] width 80 height 35
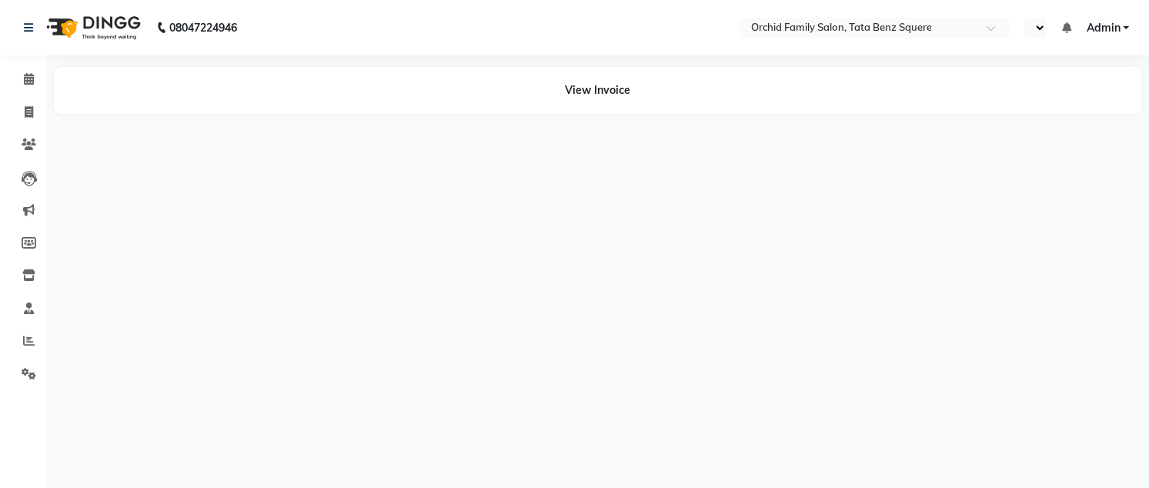
select select "en"
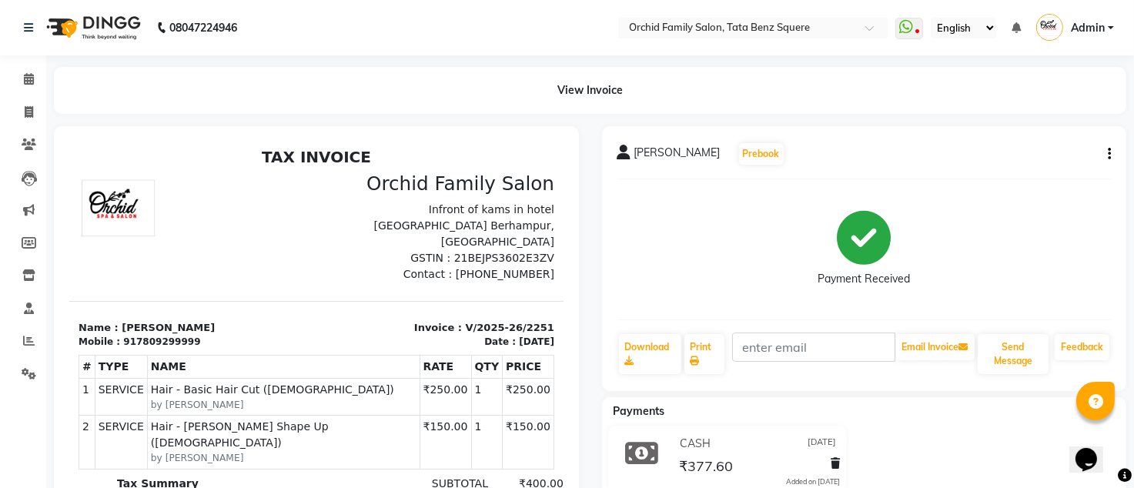
click at [1105, 153] on button "button" at bounding box center [1106, 154] width 9 height 16
click at [1001, 169] on div "Edit Invoice" at bounding box center [1031, 173] width 105 height 19
select select "service"
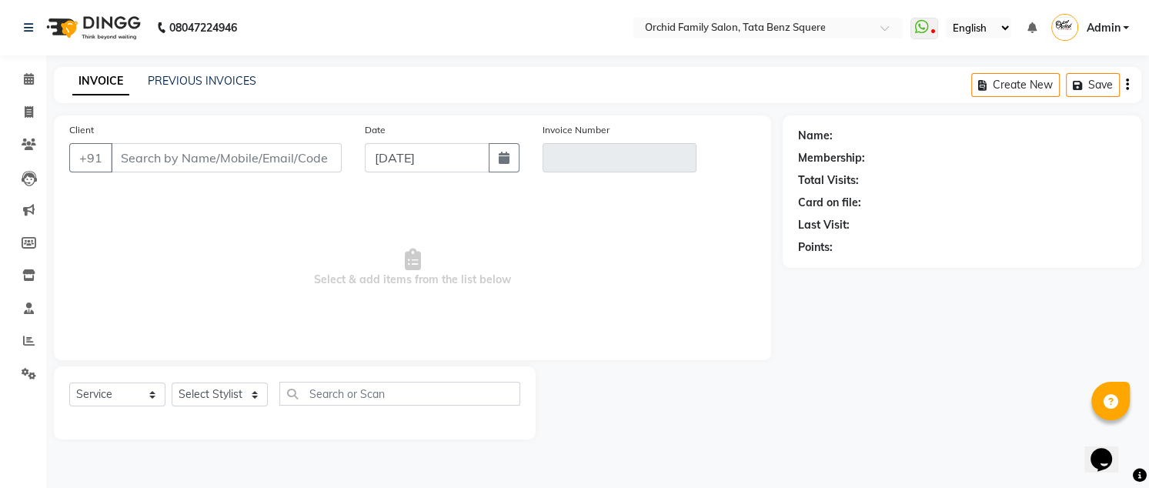
type input "7809299999"
type input "V/2025-26/2251"
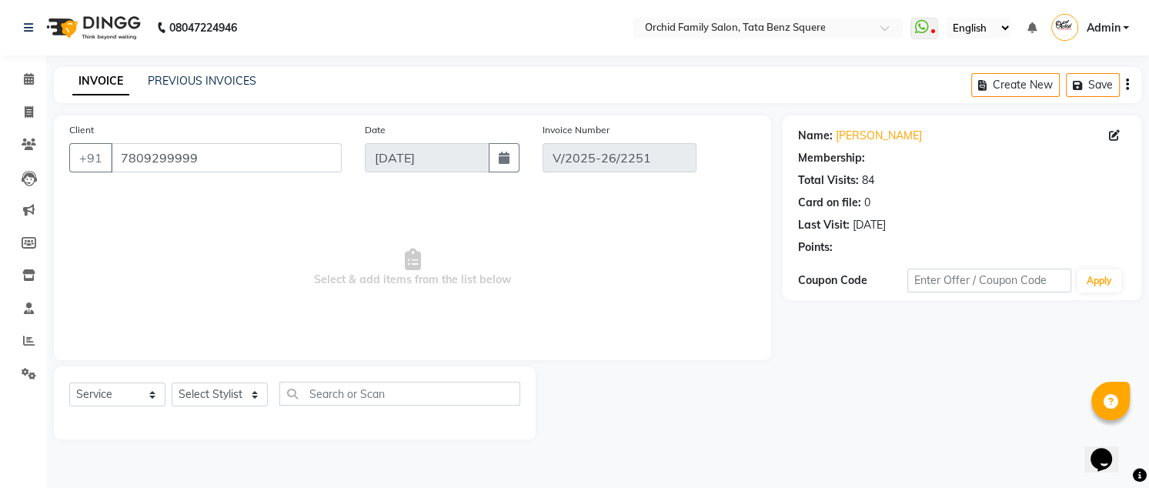
type input "[DATE]"
select select "select"
select select "1: Object"
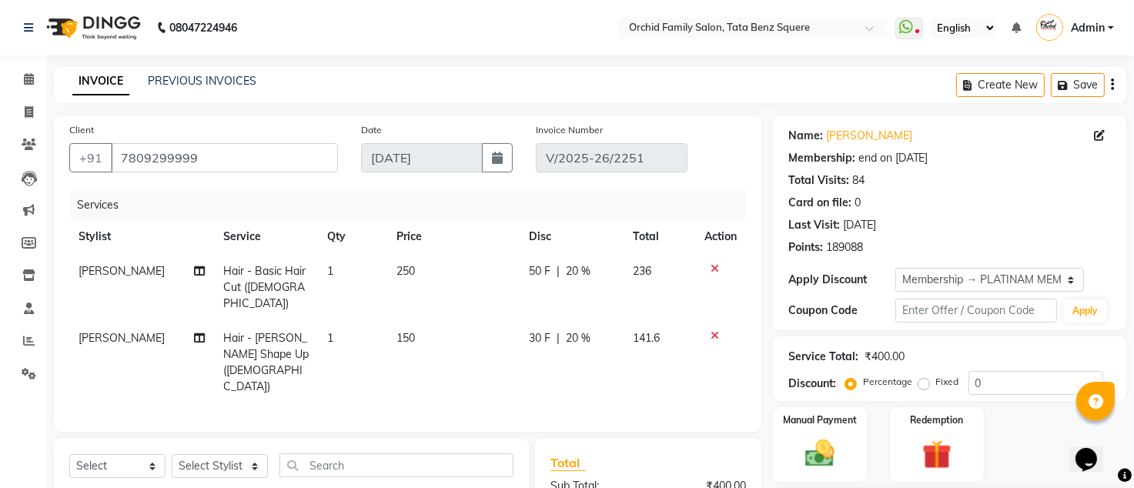
click at [717, 330] on icon at bounding box center [715, 335] width 8 height 11
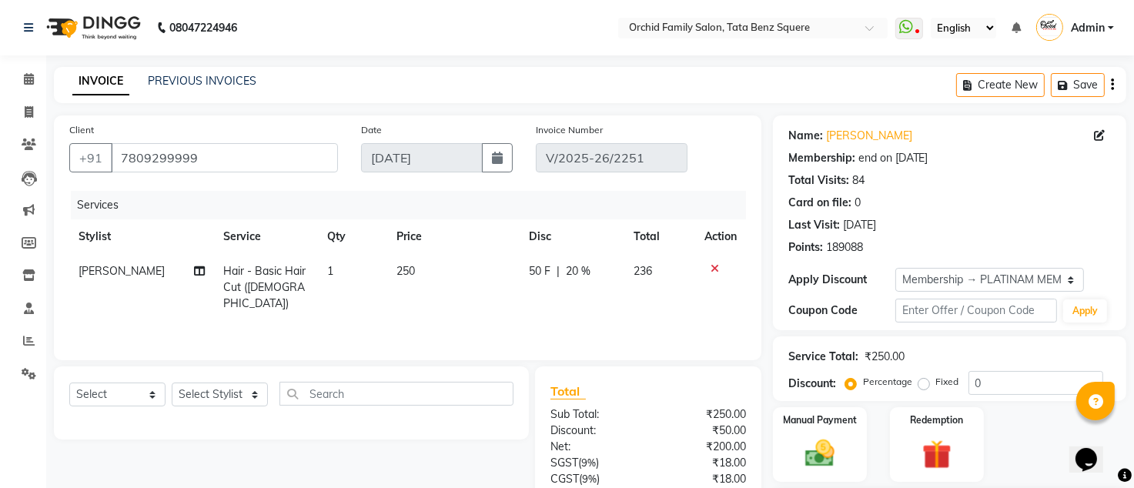
click at [714, 268] on icon at bounding box center [715, 268] width 8 height 11
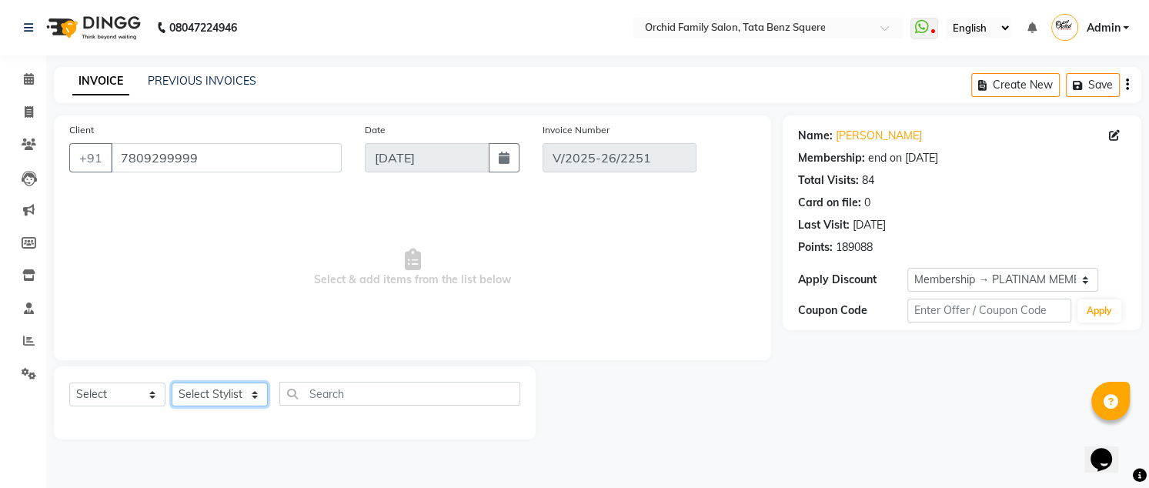
click at [203, 396] on select "Select Stylist Accountant [PERSON_NAME] [PERSON_NAME] [PERSON_NAME] [PERSON_NAM…" at bounding box center [220, 395] width 96 height 24
select select "11441"
click at [172, 383] on select "Select Stylist Accountant [PERSON_NAME] [PERSON_NAME] [PERSON_NAME] [PERSON_NAM…" at bounding box center [220, 395] width 96 height 24
click at [115, 388] on select "Select Service Product Membership Package Voucher Prepaid Gift Card" at bounding box center [117, 395] width 96 height 24
select select "service"
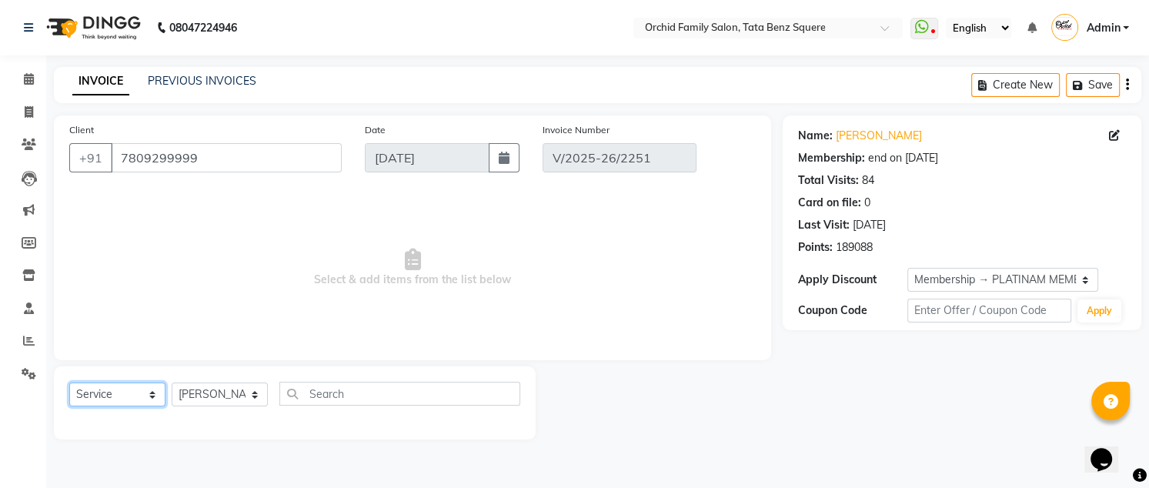
click at [69, 383] on select "Select Service Product Membership Package Voucher Prepaid Gift Card" at bounding box center [117, 395] width 96 height 24
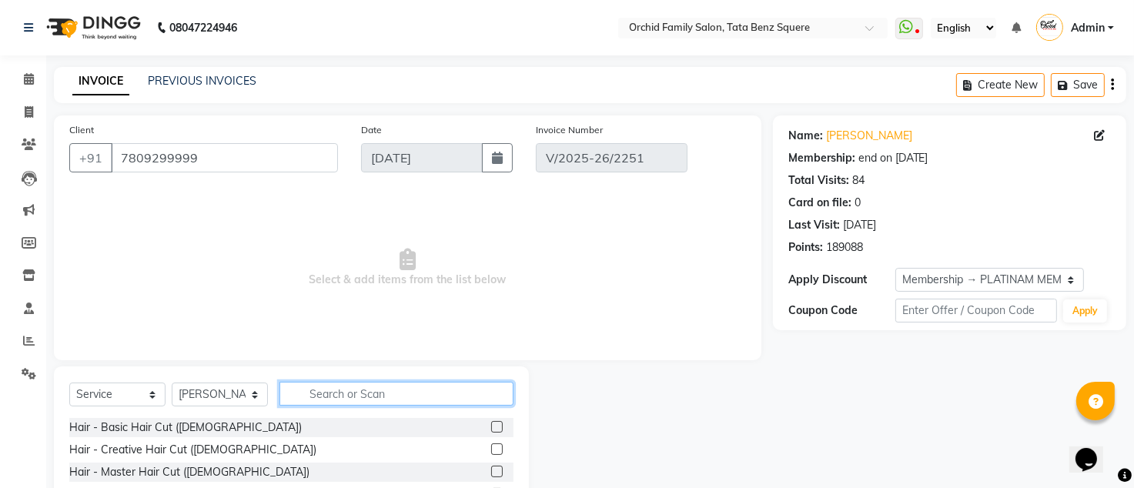
click at [348, 396] on input "text" at bounding box center [396, 394] width 234 height 24
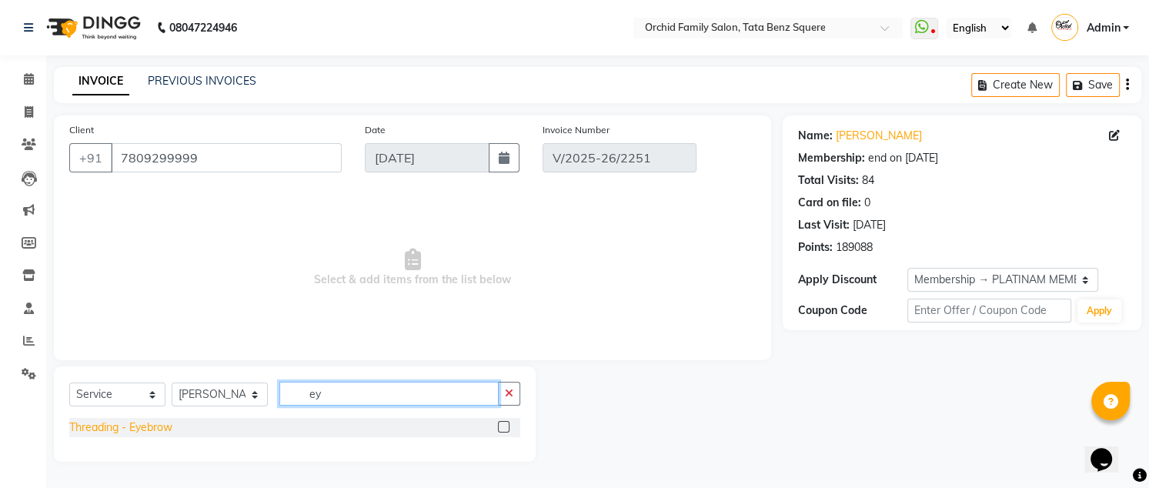
type input "ey"
click at [156, 429] on div "Threading - Eyebrow" at bounding box center [120, 428] width 103 height 16
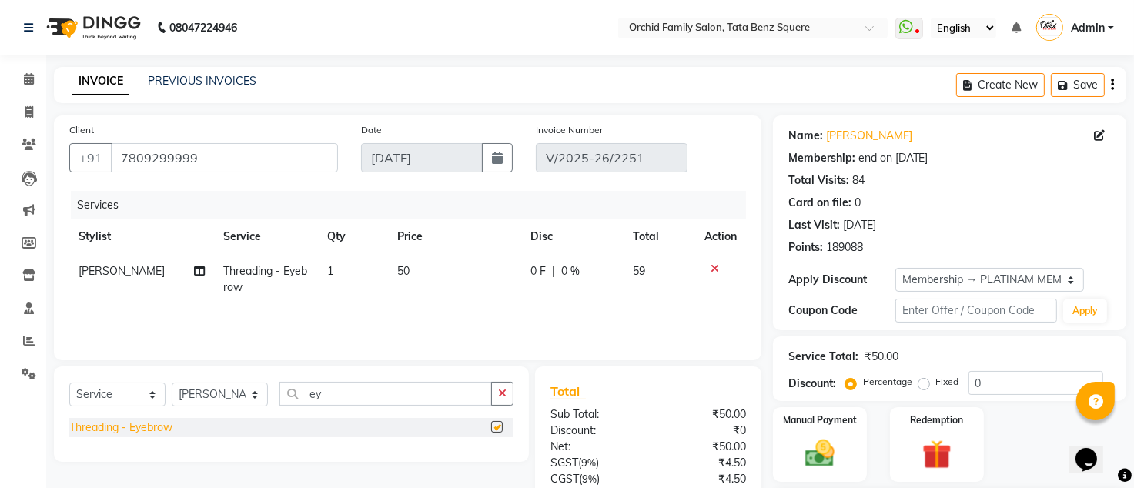
checkbox input "false"
click at [995, 382] on input "0" at bounding box center [1035, 383] width 135 height 24
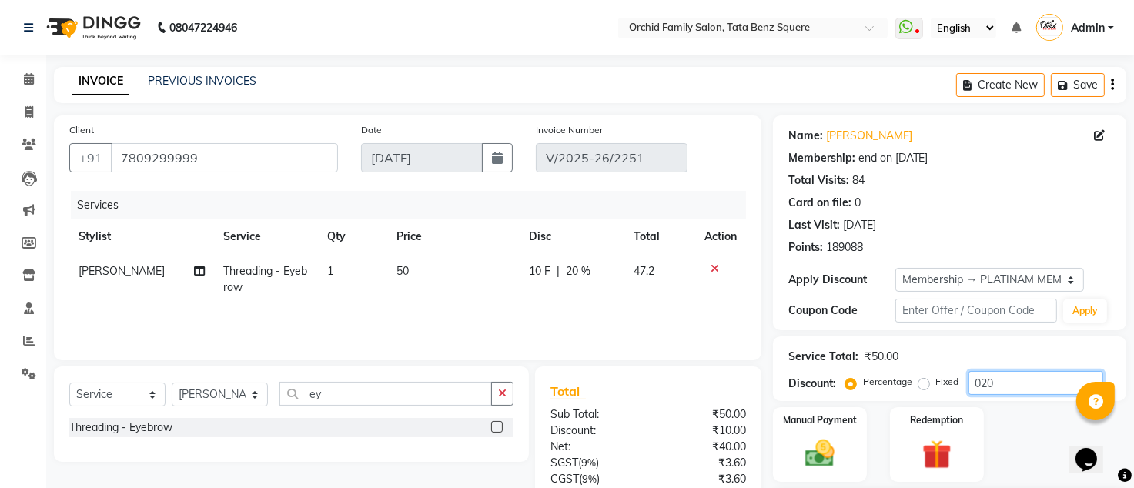
type input "020"
click at [591, 233] on th "Disc" at bounding box center [572, 236] width 105 height 35
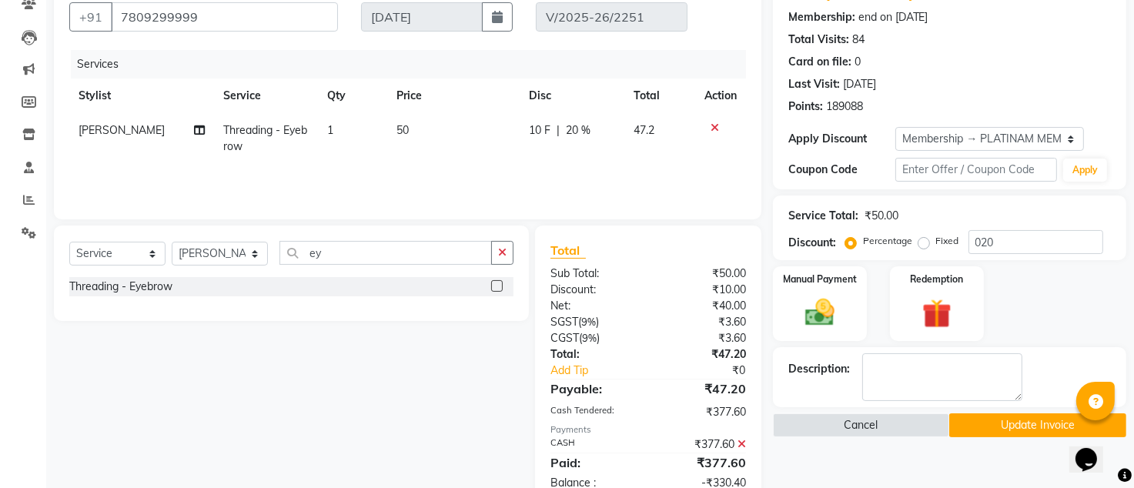
scroll to position [194, 0]
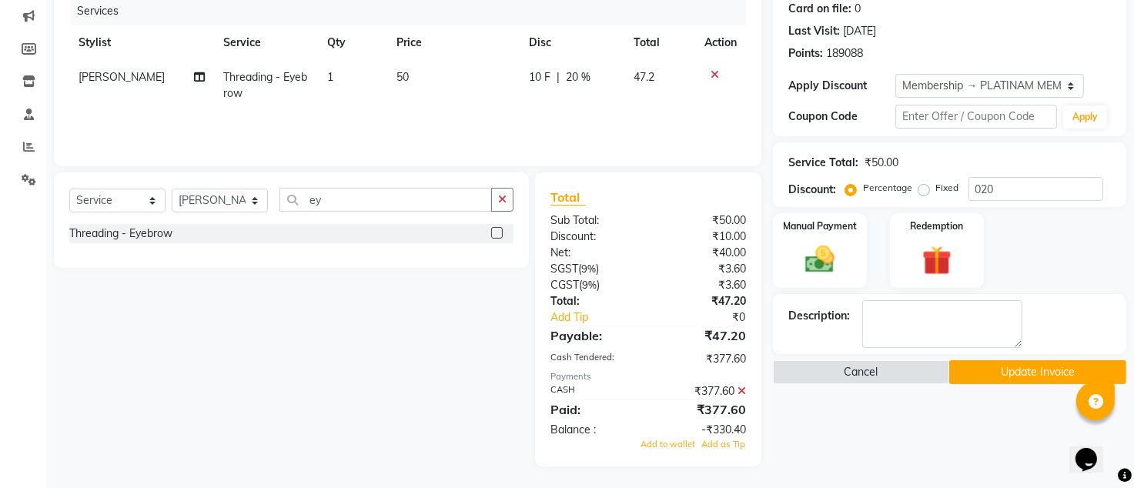
click at [743, 389] on icon at bounding box center [741, 391] width 8 height 11
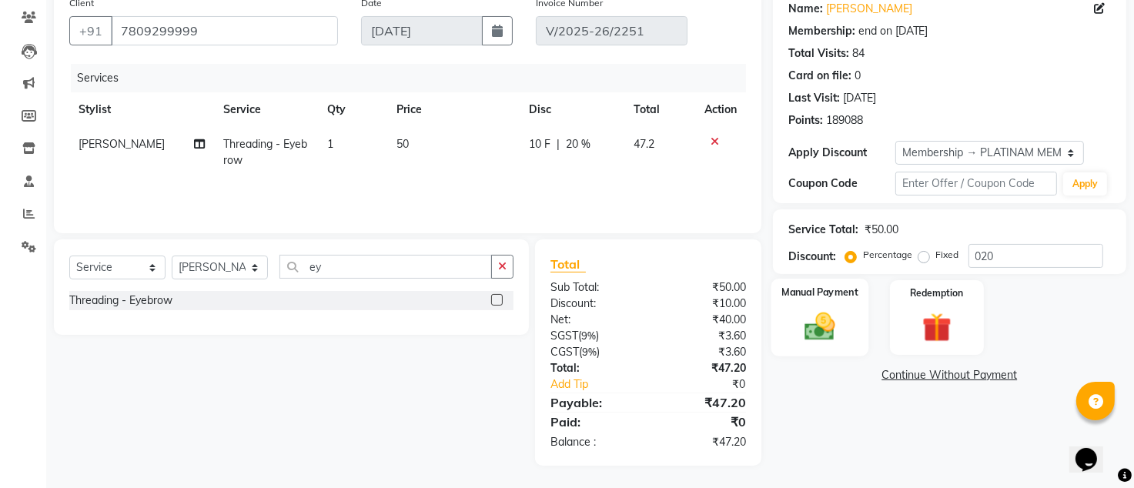
click at [845, 316] on div "Manual Payment" at bounding box center [820, 318] width 98 height 78
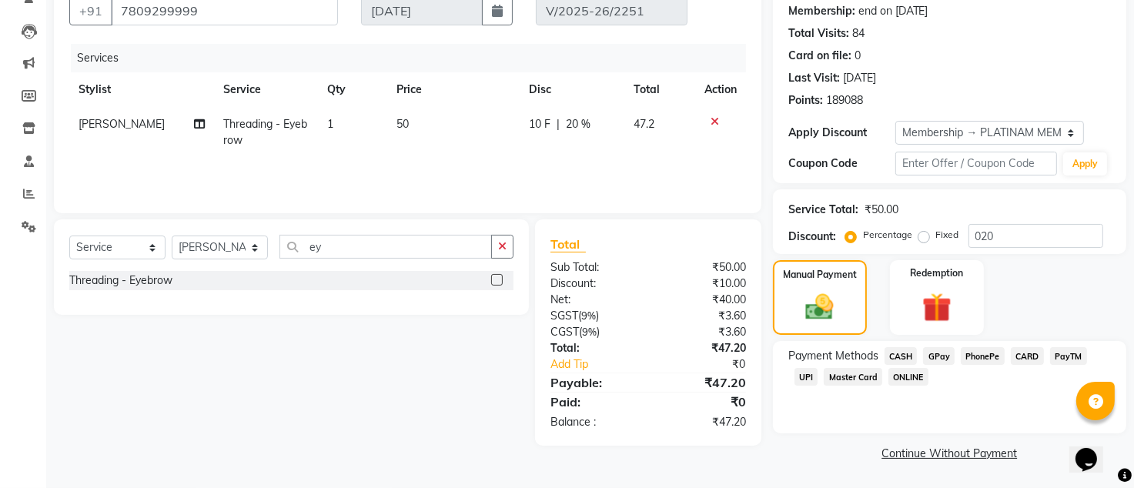
click at [911, 359] on span "CASH" at bounding box center [900, 356] width 33 height 18
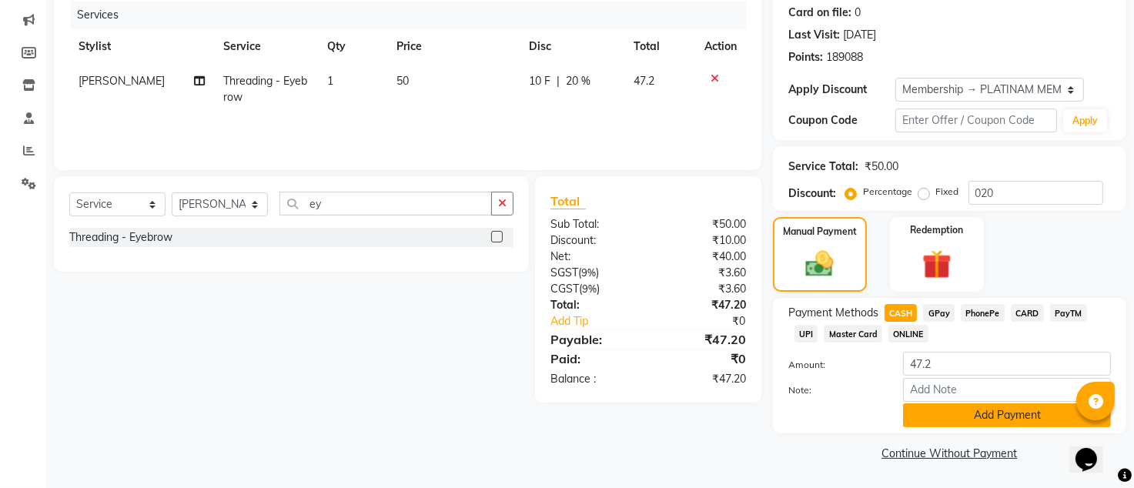
click at [955, 412] on button "Add Payment" at bounding box center [1007, 415] width 208 height 24
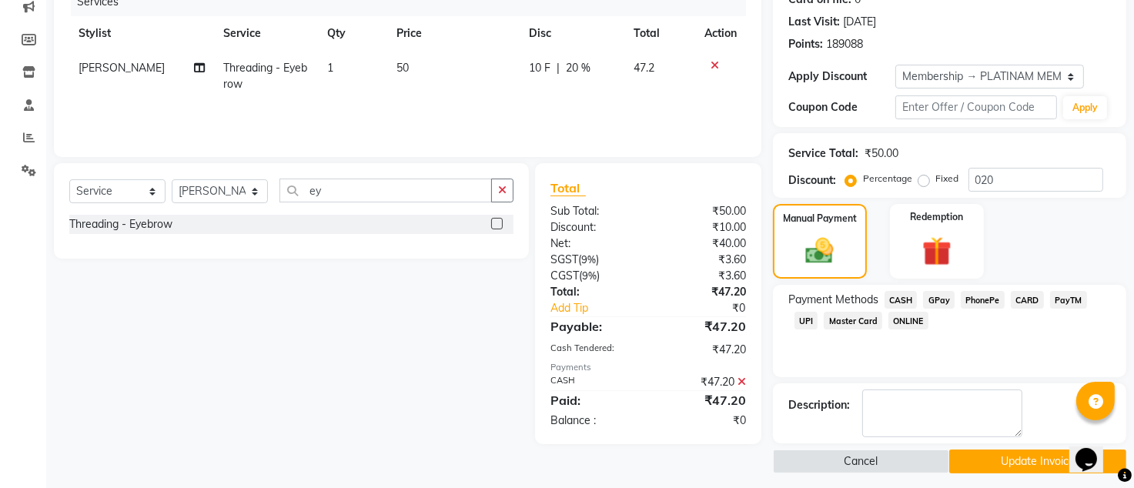
scroll to position [211, 0]
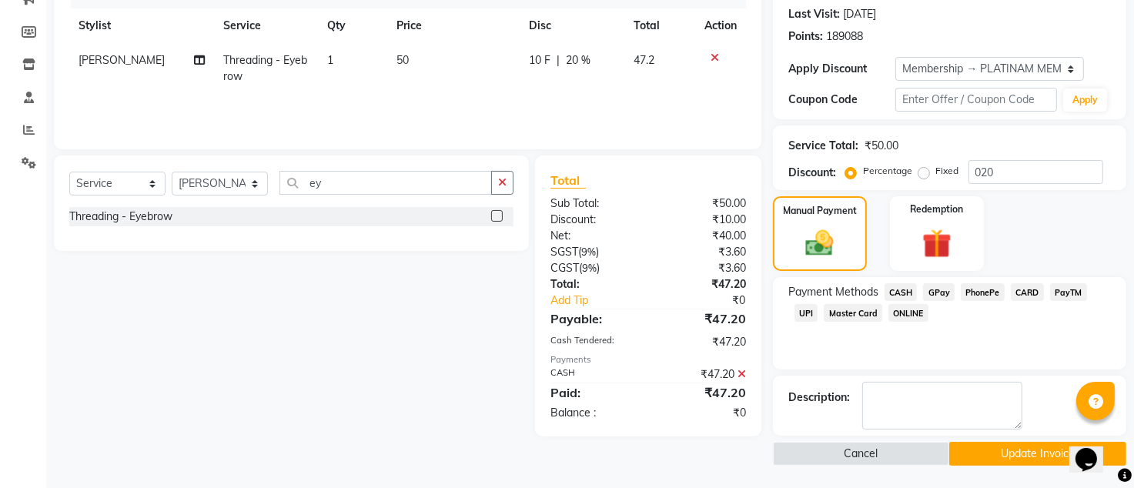
click at [982, 458] on button "Update Invoice" at bounding box center [1037, 454] width 177 height 24
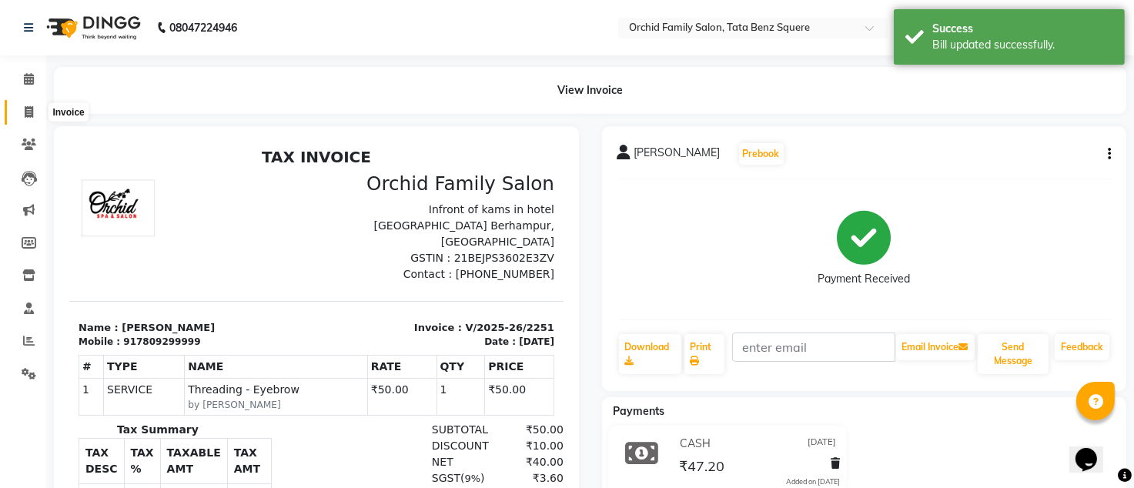
click at [33, 106] on span at bounding box center [28, 113] width 27 height 18
select select "service"
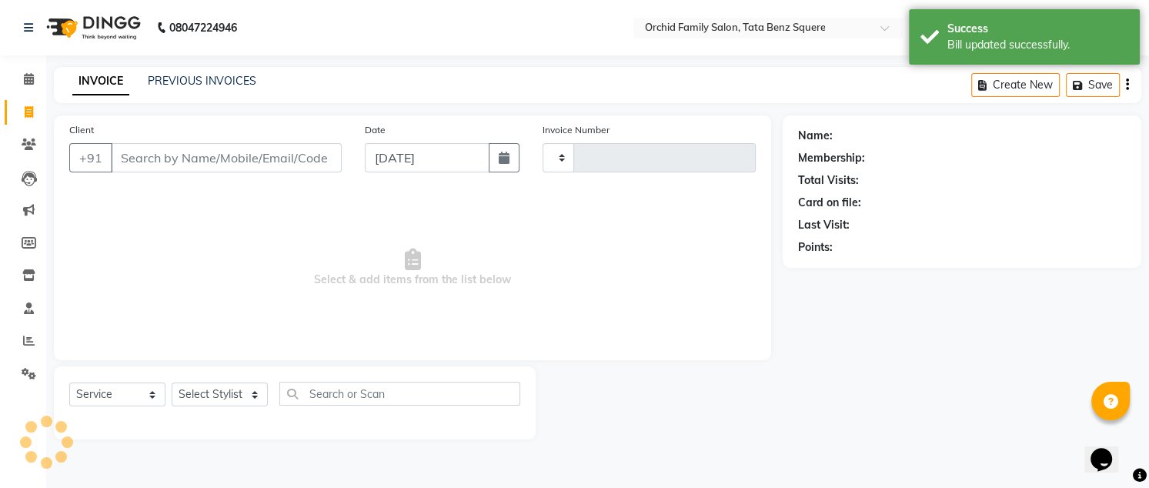
type input "2258"
select select "107"
